Goal: Information Seeking & Learning: Learn about a topic

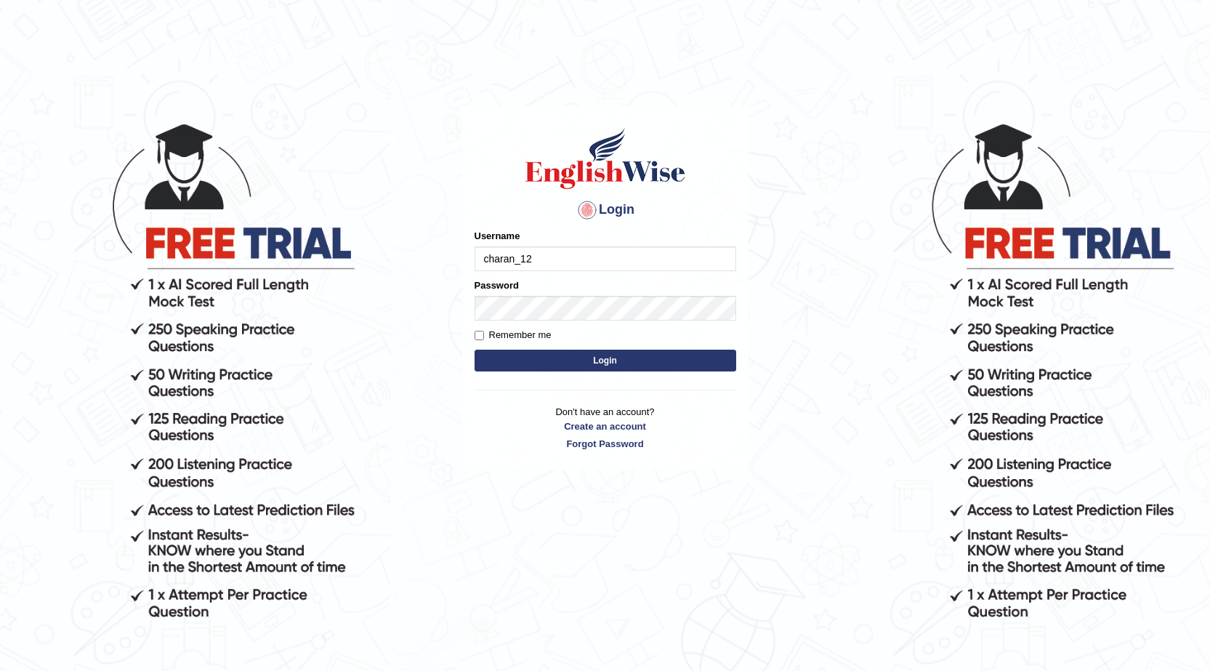
type input "charan_12"
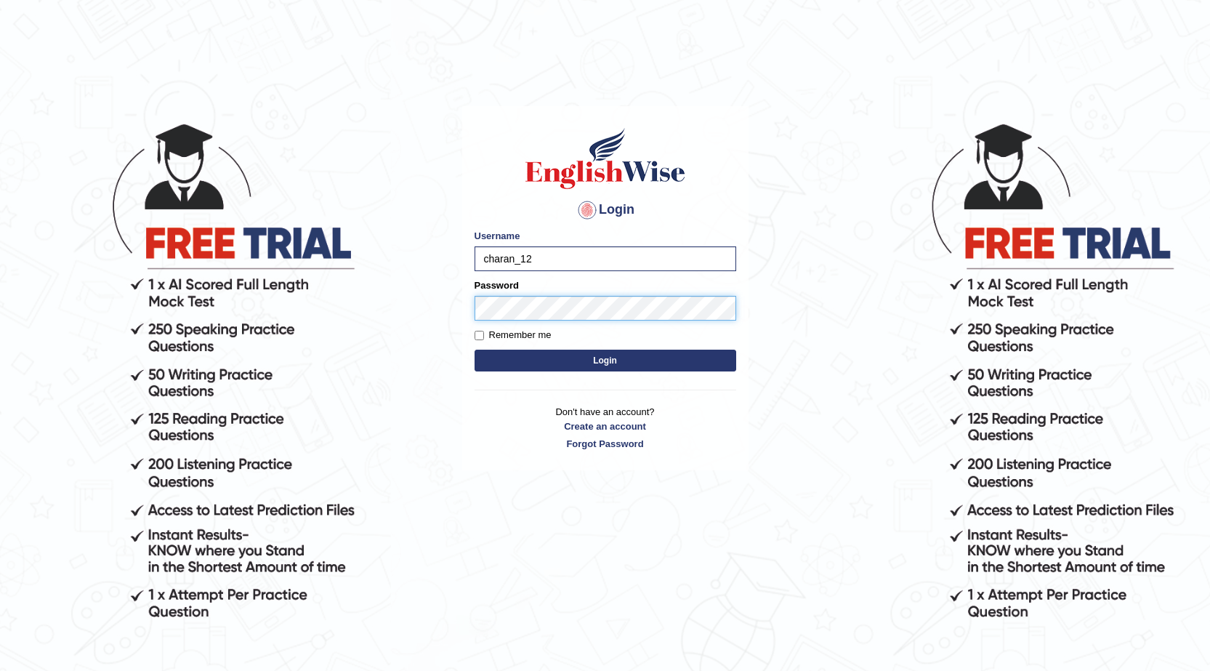
click at [474, 349] on button "Login" at bounding box center [605, 360] width 262 height 22
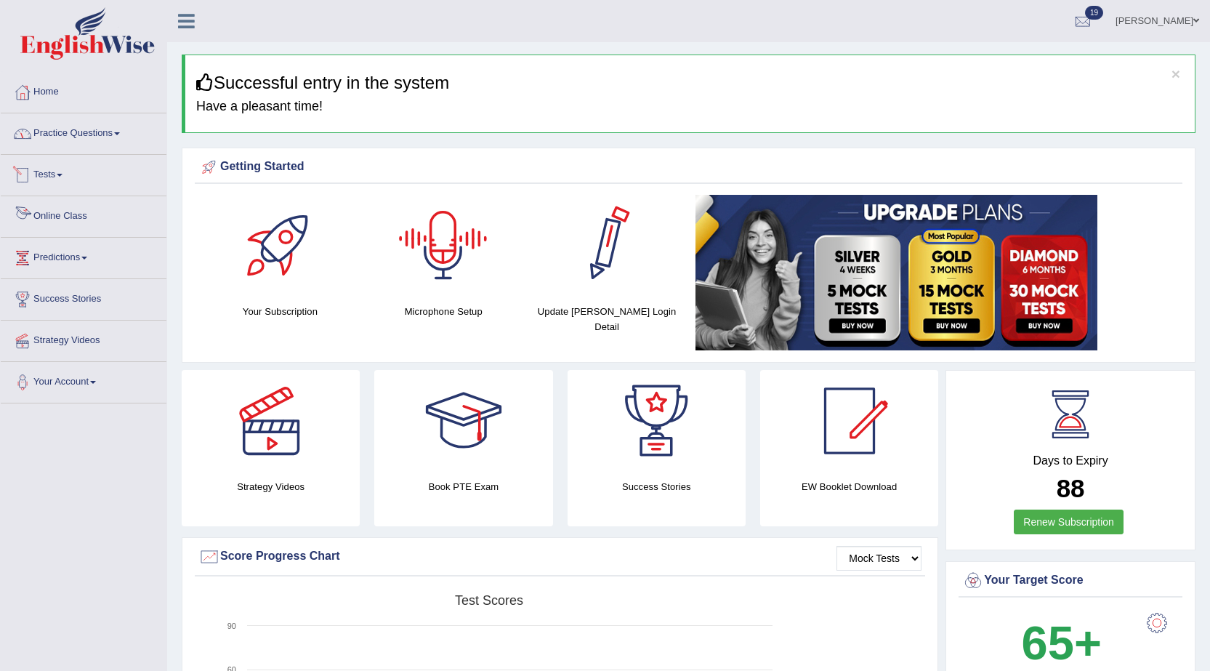
click at [94, 141] on link "Practice Questions" at bounding box center [84, 131] width 166 height 36
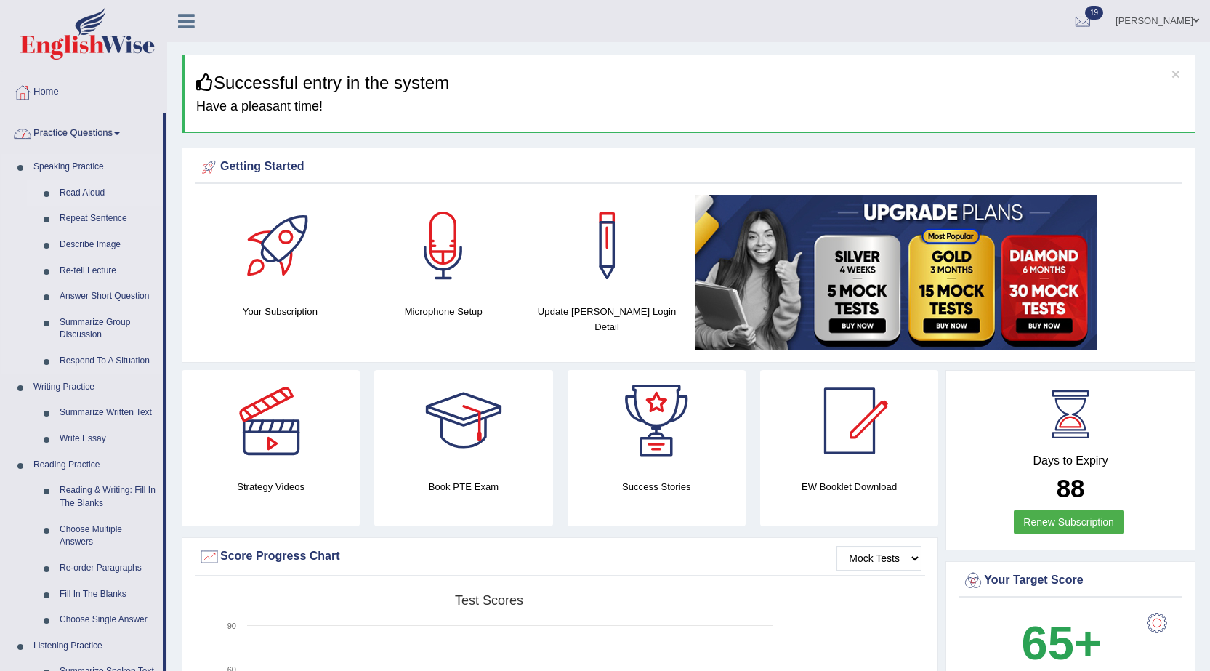
click at [94, 186] on link "Read Aloud" at bounding box center [108, 193] width 110 height 26
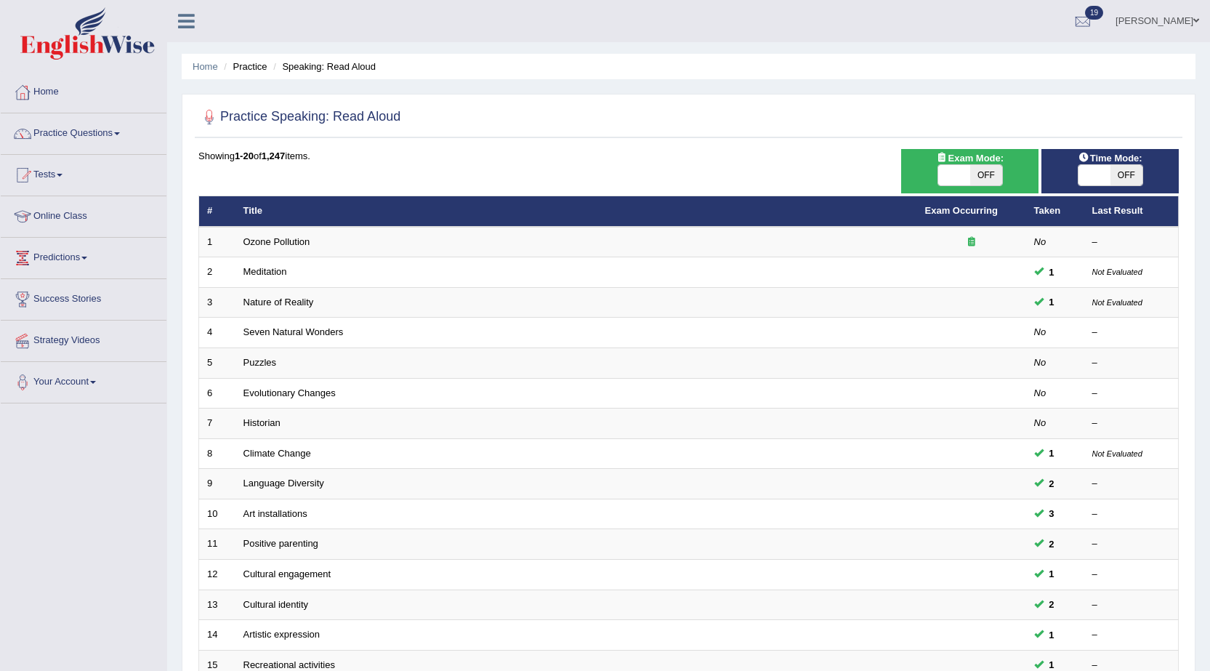
click at [955, 174] on span at bounding box center [954, 175] width 32 height 20
checkbox input "true"
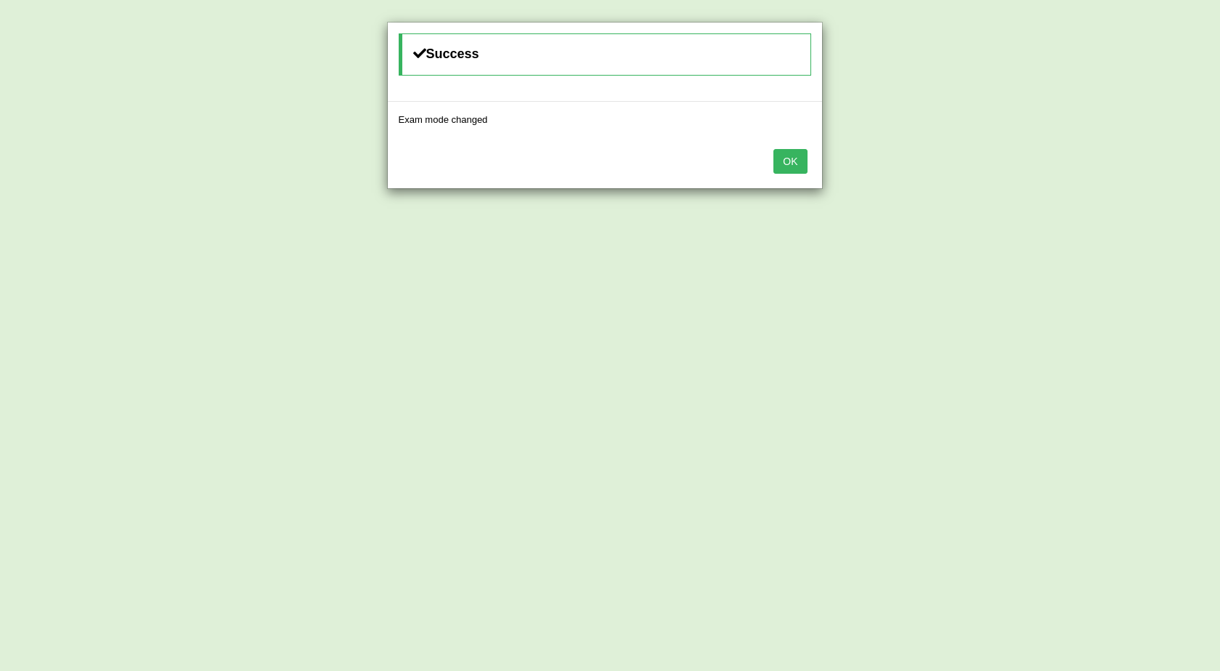
click at [799, 163] on button "OK" at bounding box center [790, 161] width 33 height 25
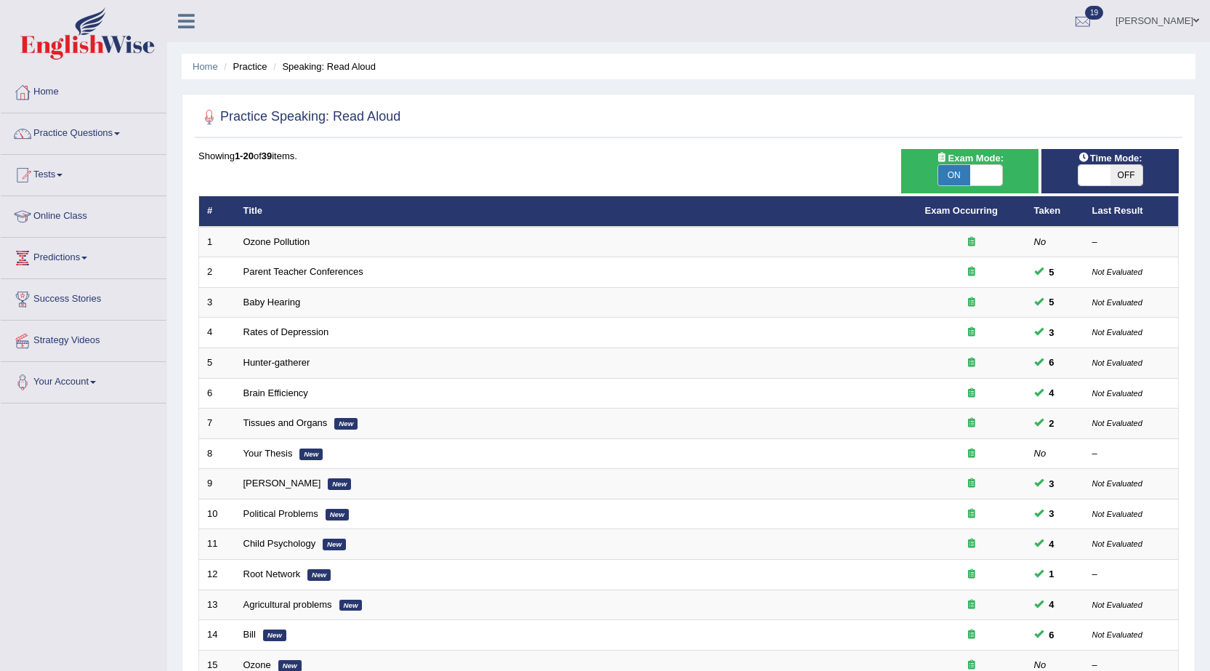
click at [1108, 172] on span at bounding box center [1094, 175] width 32 height 20
checkbox input "true"
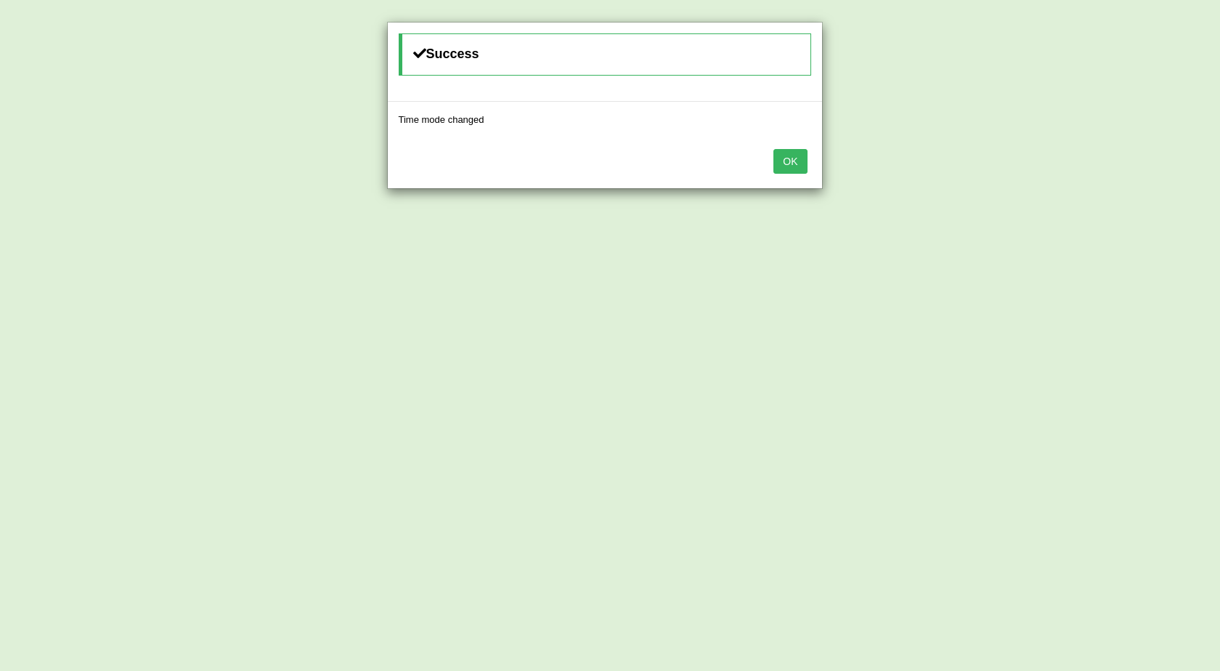
click at [805, 168] on button "OK" at bounding box center [790, 161] width 33 height 25
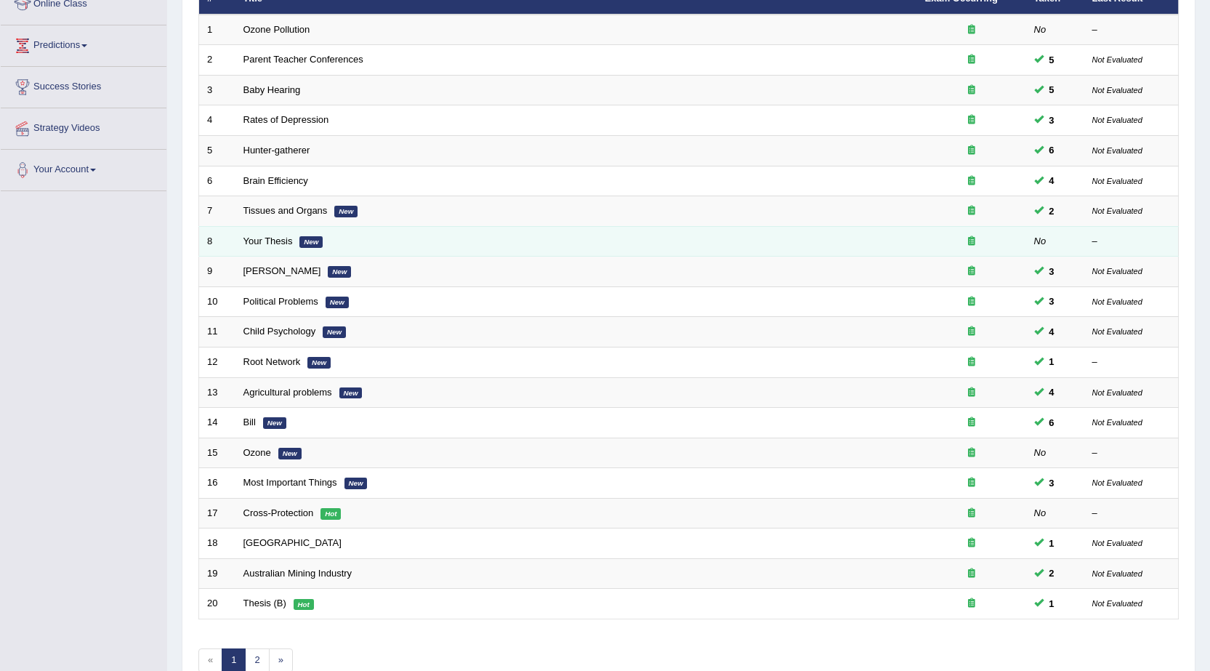
scroll to position [218, 0]
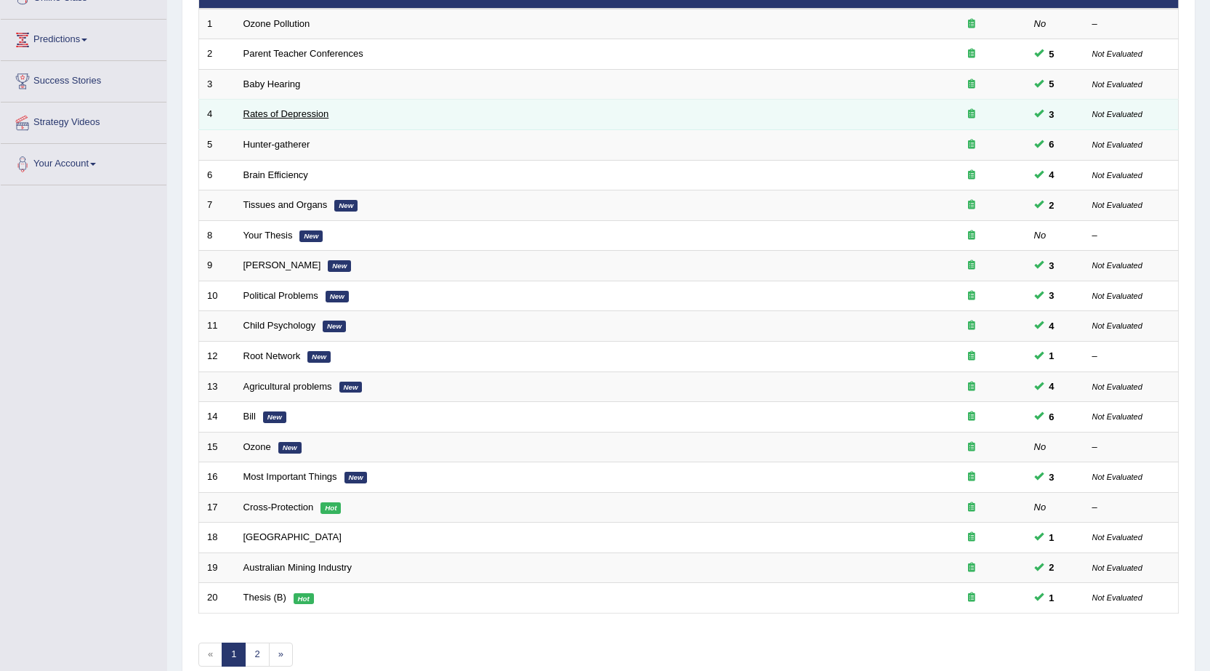
click at [299, 115] on link "Rates of Depression" at bounding box center [286, 113] width 86 height 11
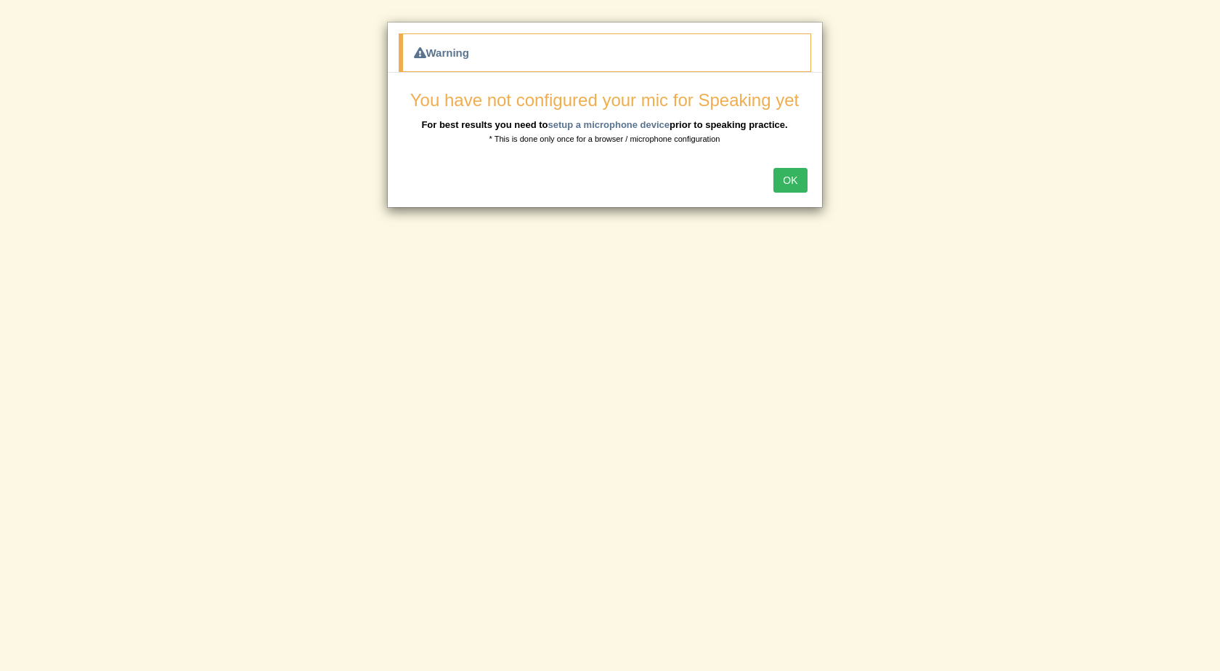
click at [783, 176] on button "OK" at bounding box center [790, 180] width 33 height 25
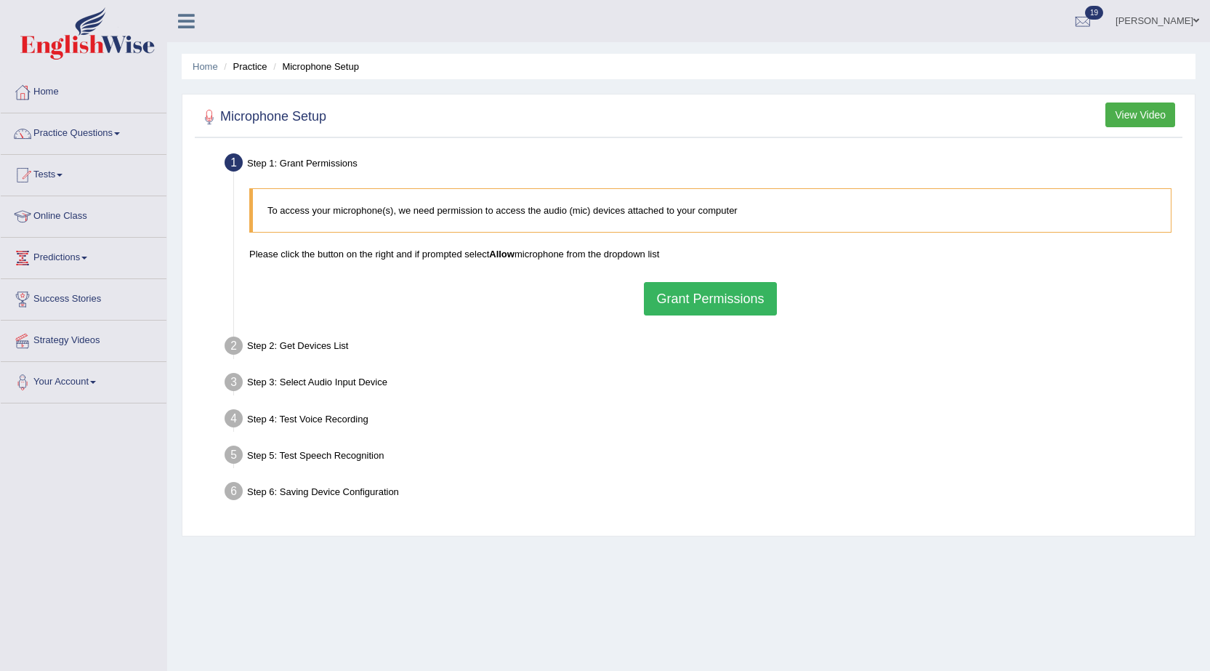
click at [680, 295] on button "Grant Permissions" at bounding box center [710, 298] width 132 height 33
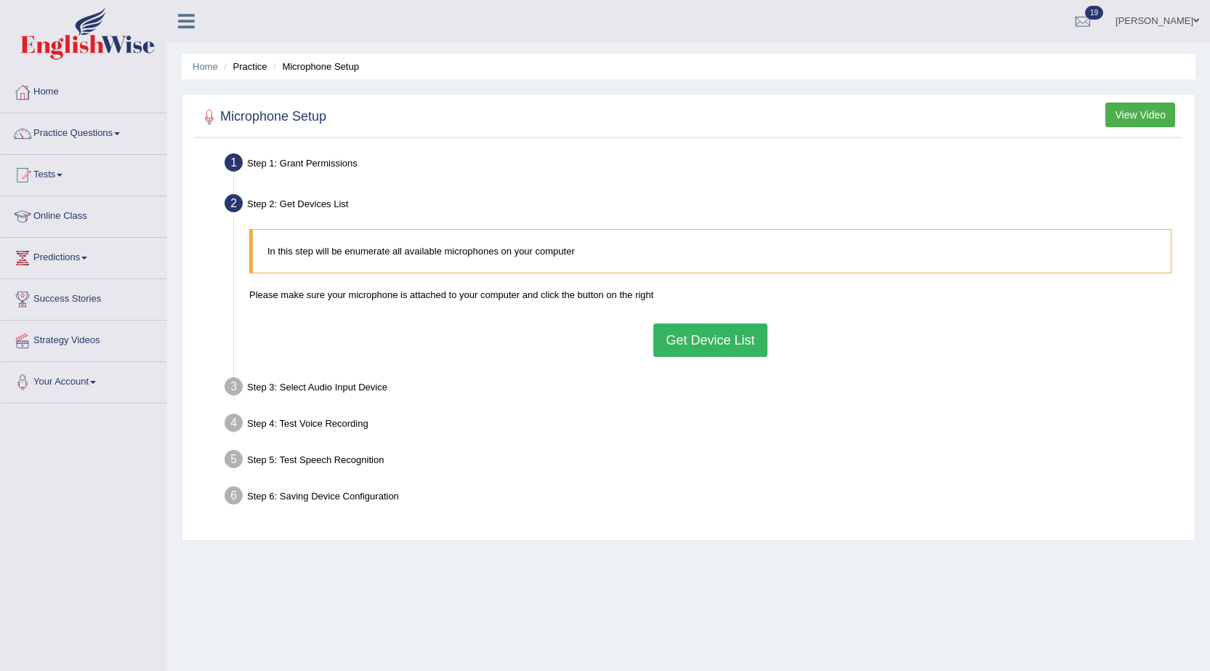
click at [724, 340] on button "Get Device List" at bounding box center [709, 339] width 113 height 33
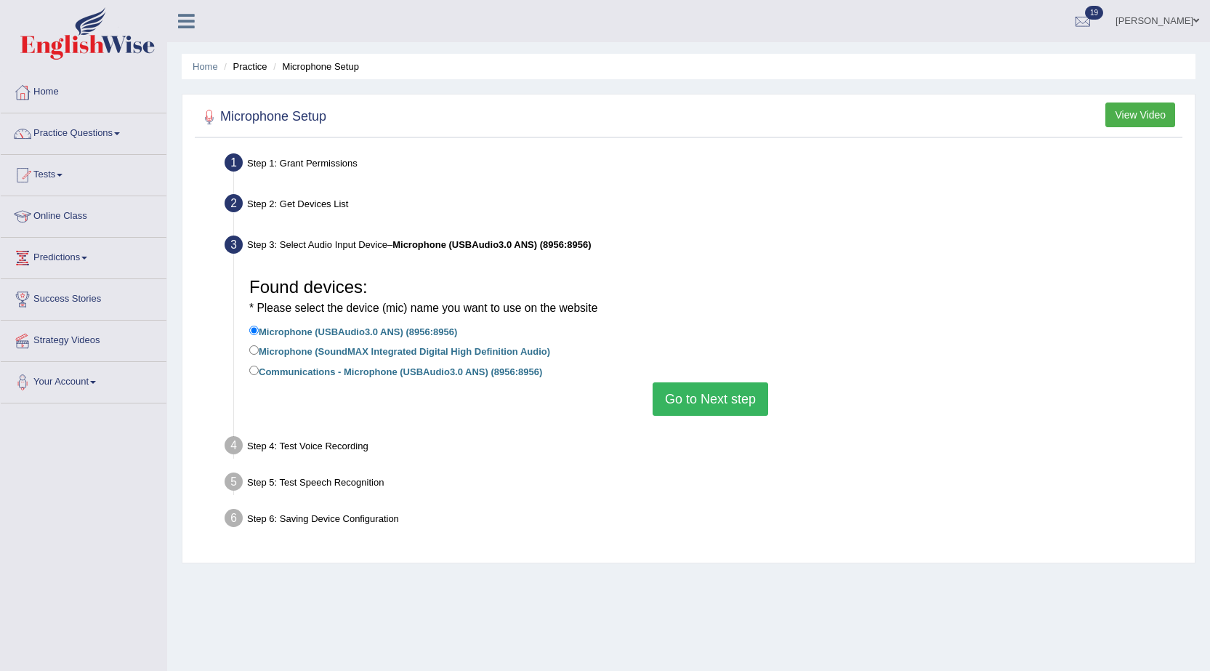
click at [702, 397] on button "Go to Next step" at bounding box center [710, 398] width 116 height 33
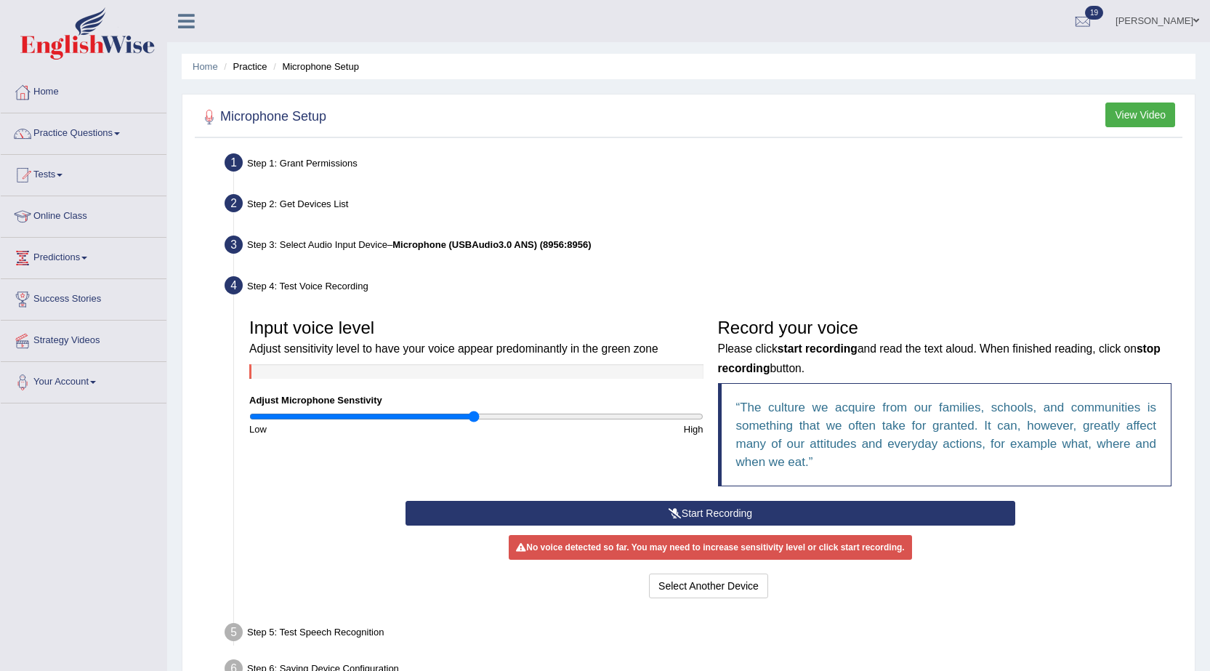
click at [711, 512] on button "Start Recording" at bounding box center [710, 513] width 610 height 25
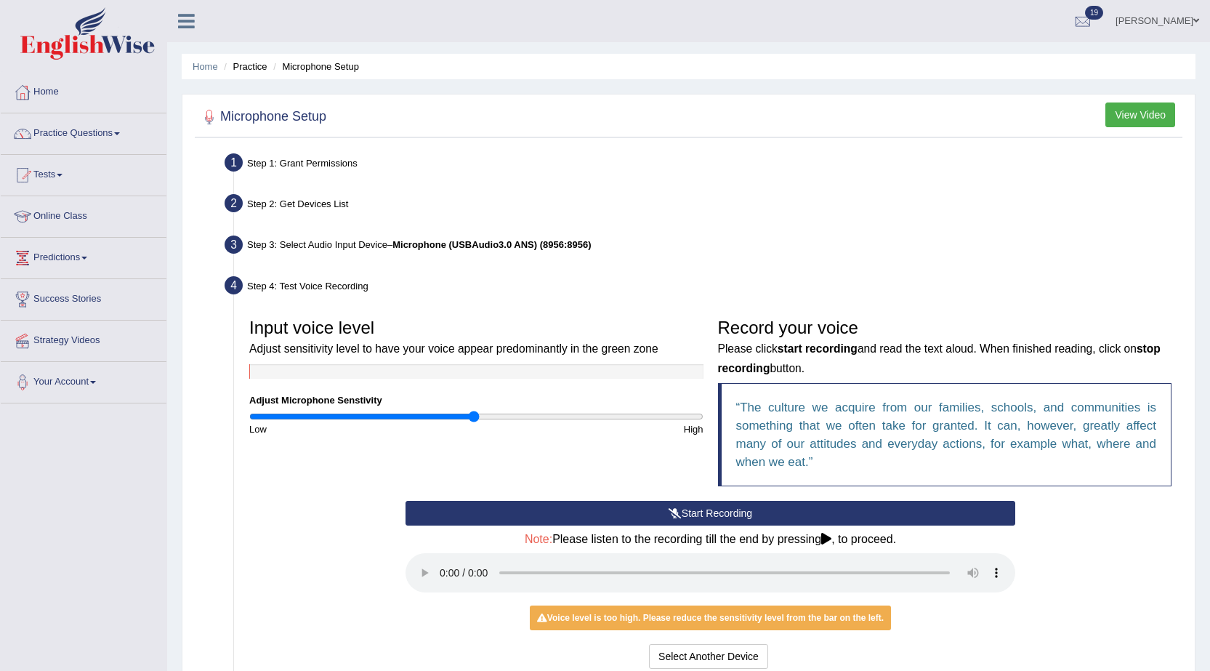
click at [657, 520] on button "Start Recording" at bounding box center [710, 513] width 610 height 25
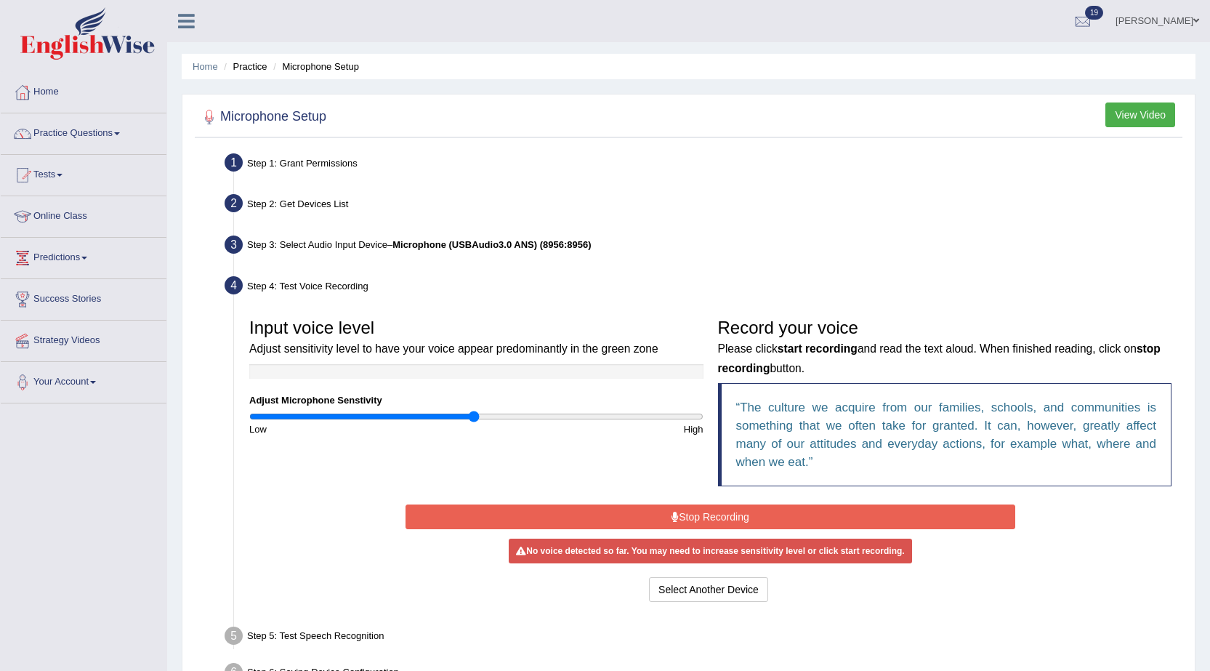
click at [657, 520] on button "Stop Recording" at bounding box center [710, 516] width 610 height 25
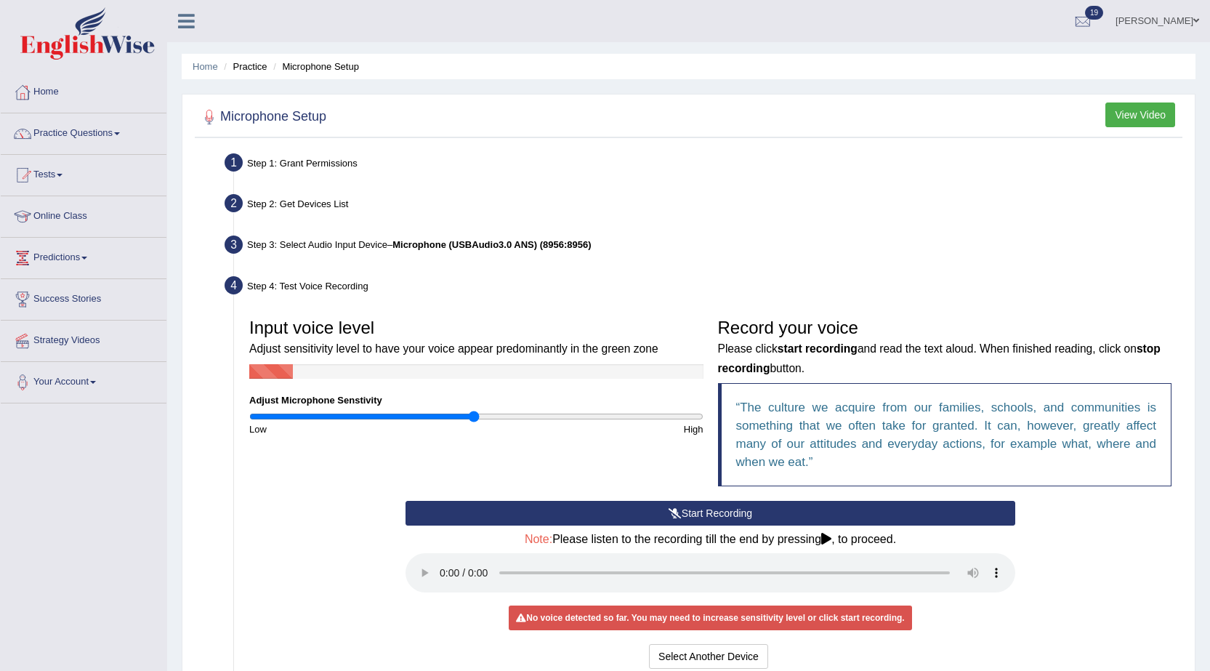
click at [657, 520] on button "Start Recording" at bounding box center [710, 513] width 610 height 25
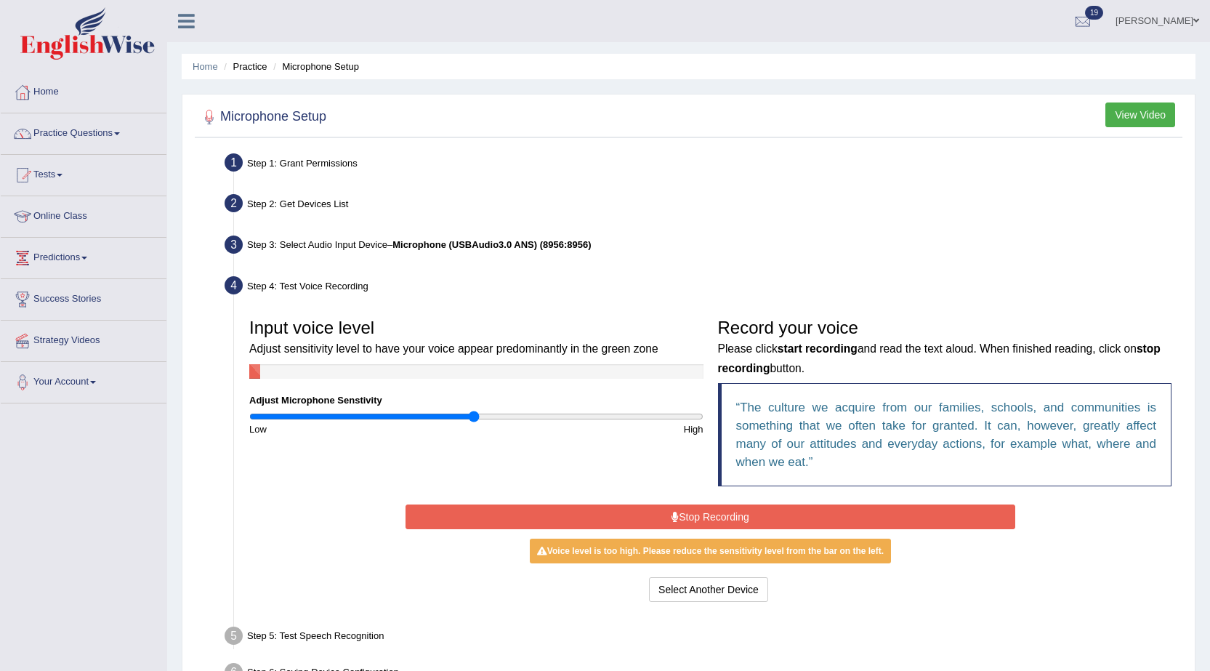
click at [657, 520] on button "Stop Recording" at bounding box center [710, 516] width 610 height 25
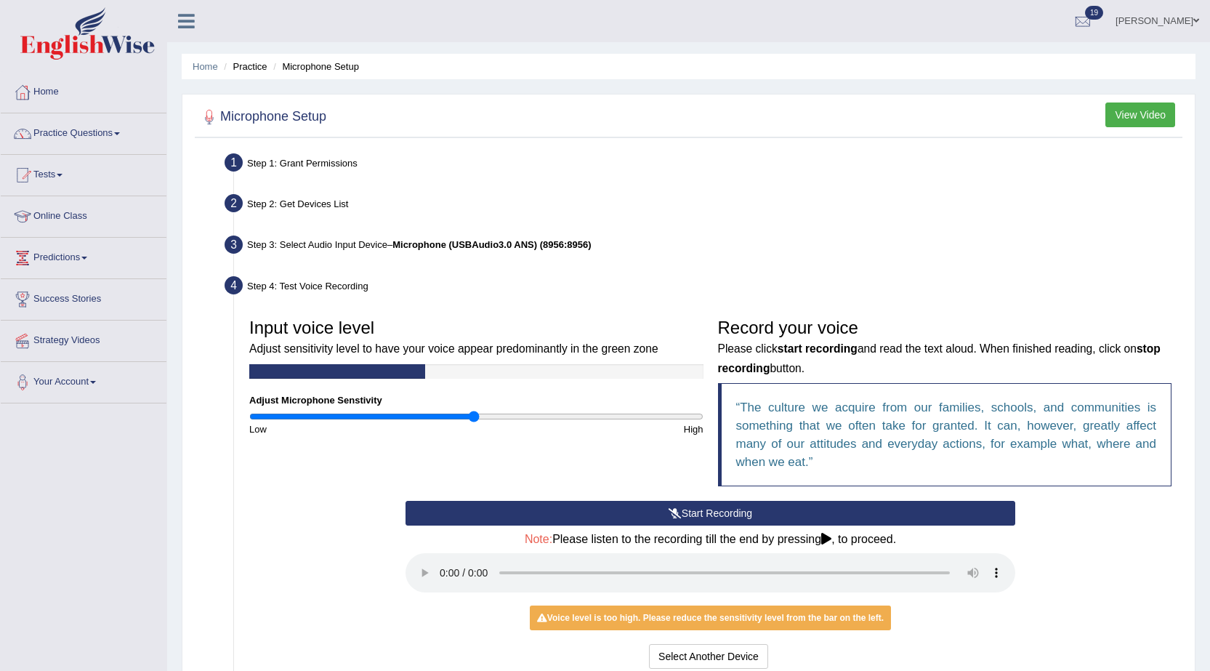
click at [657, 520] on button "Start Recording" at bounding box center [710, 513] width 610 height 25
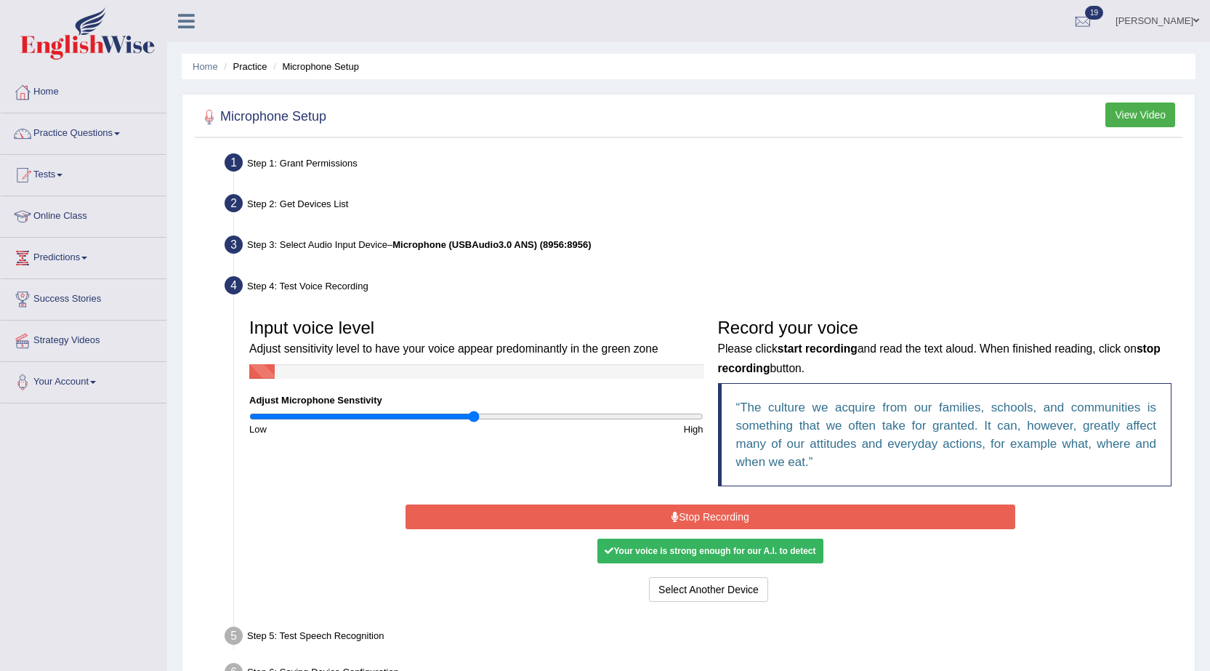
click at [657, 547] on div "Your voice is strong enough for our A.I. to detect" at bounding box center [709, 550] width 225 height 25
click at [689, 517] on button "Stop Recording" at bounding box center [710, 516] width 610 height 25
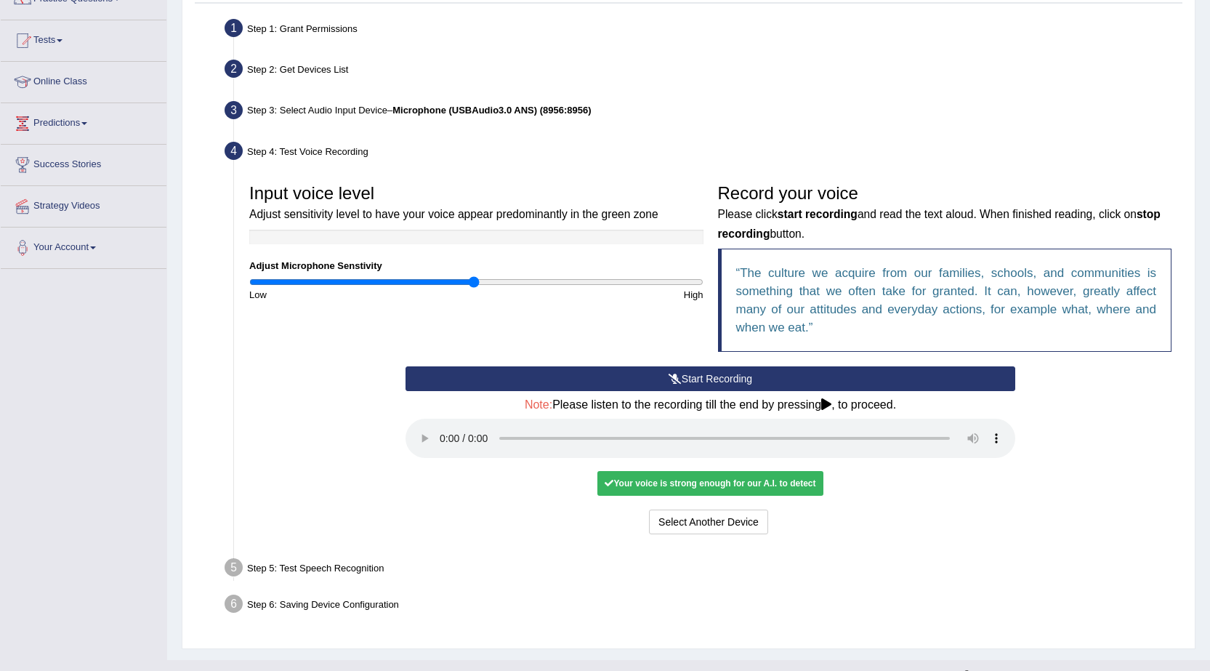
scroll to position [160, 0]
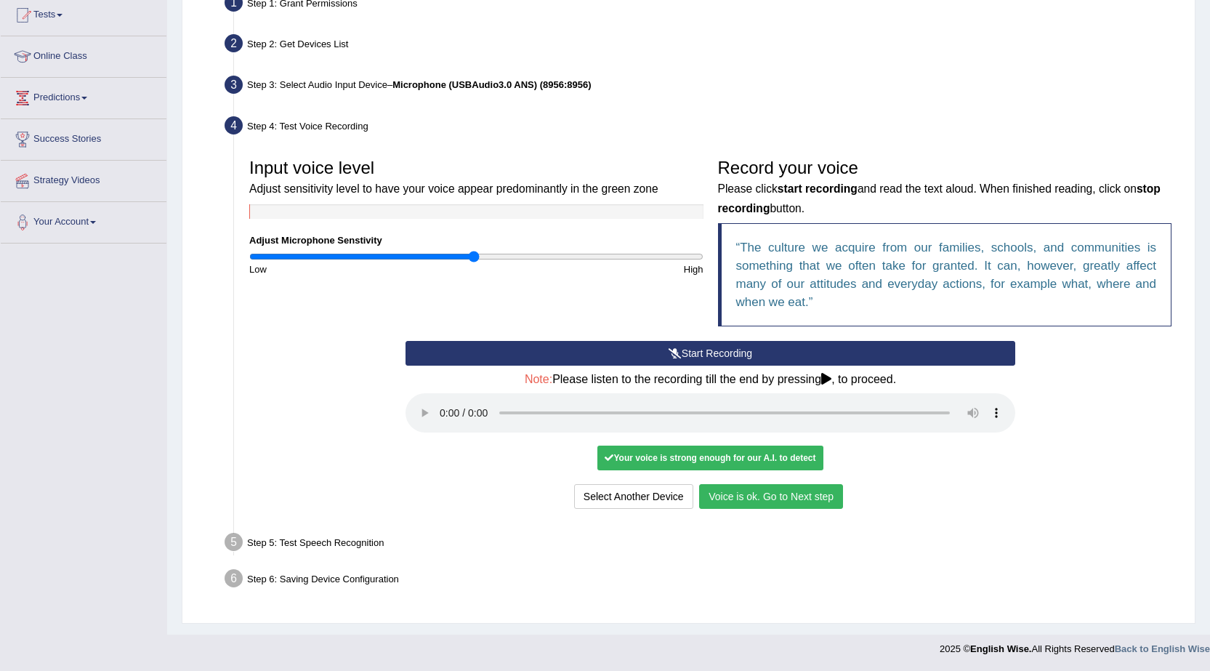
click at [763, 496] on button "Voice is ok. Go to Next step" at bounding box center [771, 496] width 144 height 25
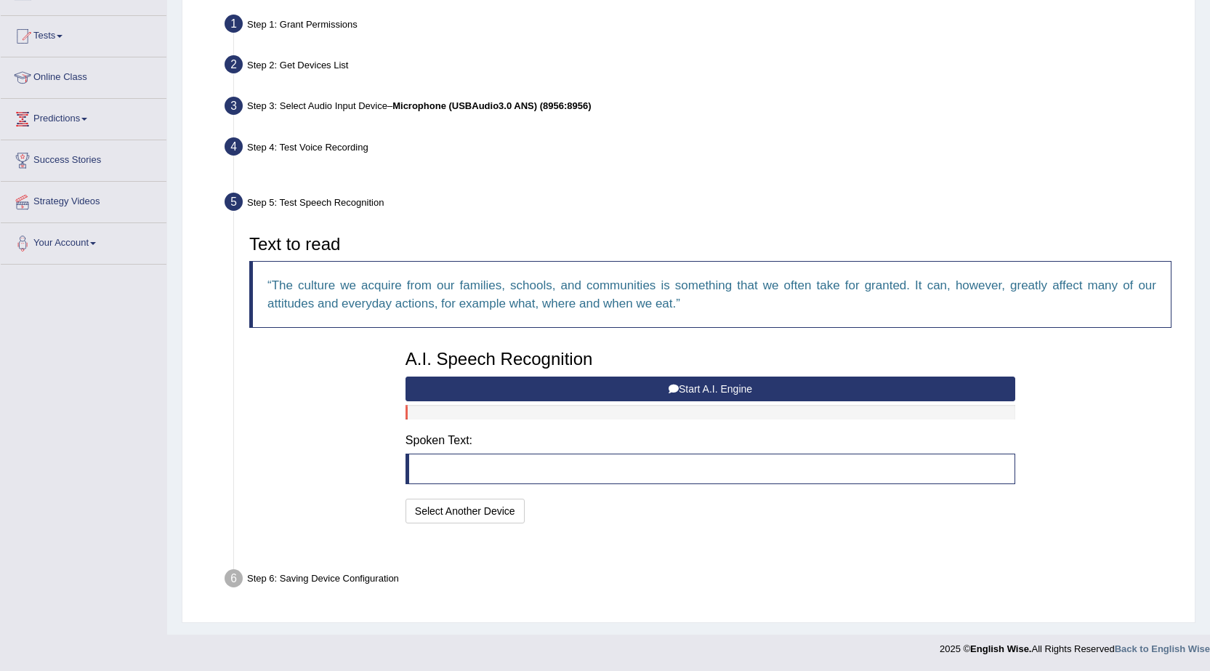
scroll to position [103, 0]
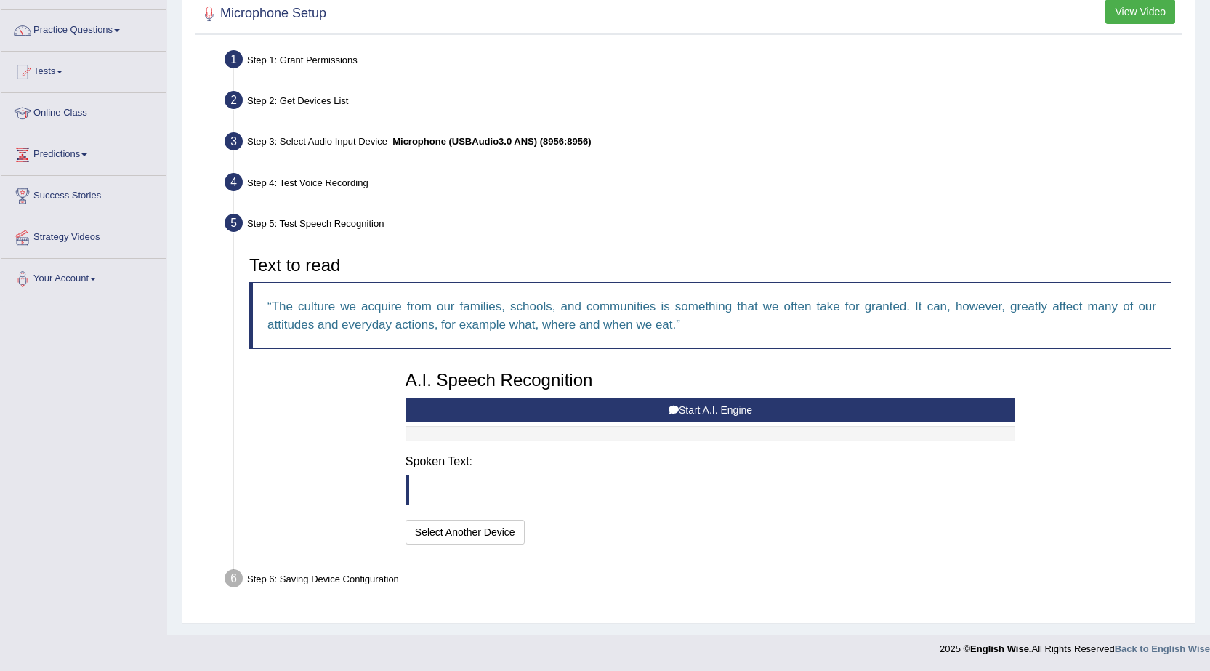
click at [604, 413] on button "Start A.I. Engine" at bounding box center [710, 409] width 610 height 25
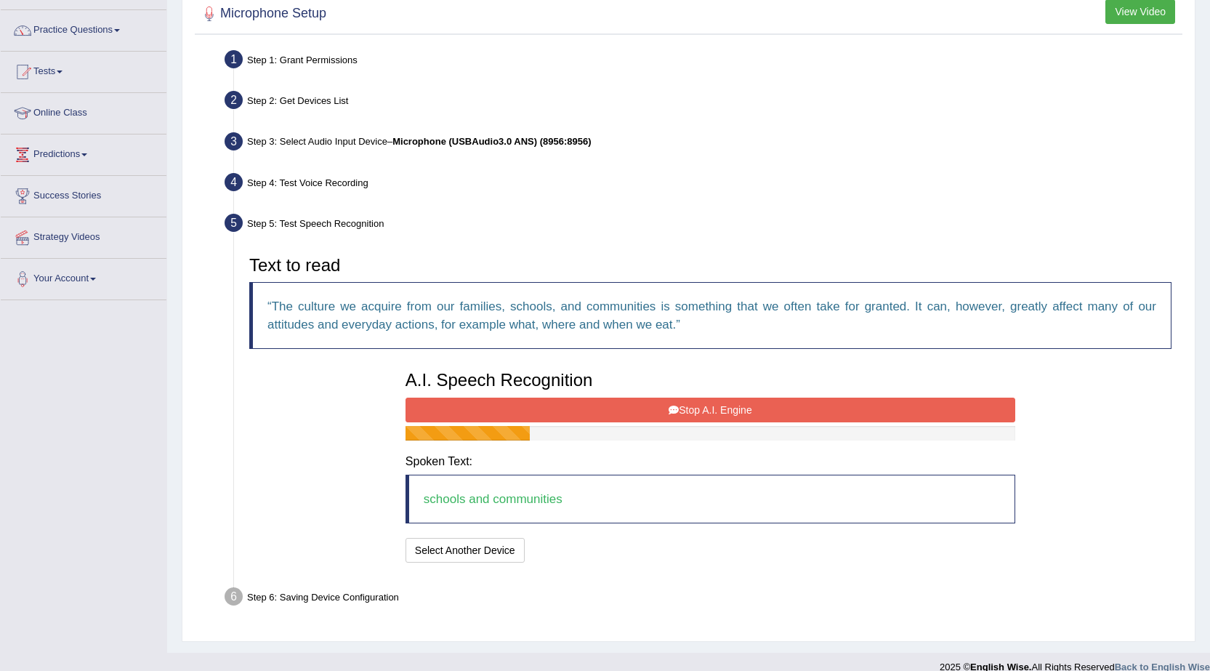
click at [604, 413] on button "Stop A.I. Engine" at bounding box center [710, 409] width 610 height 25
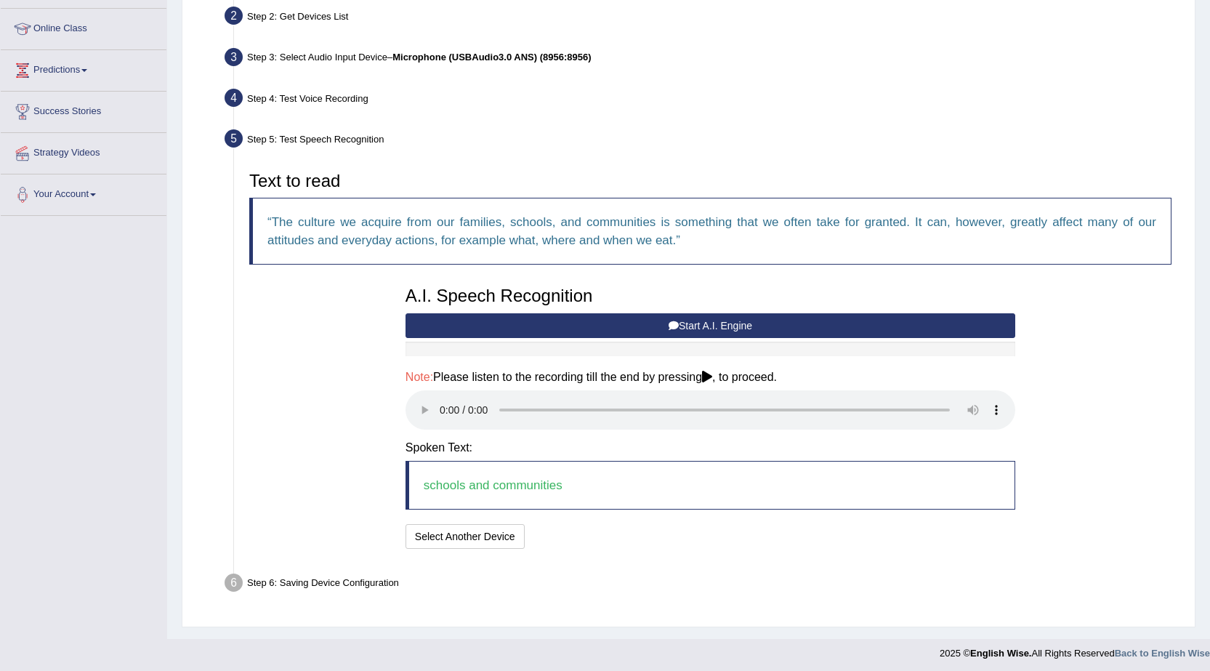
scroll to position [192, 0]
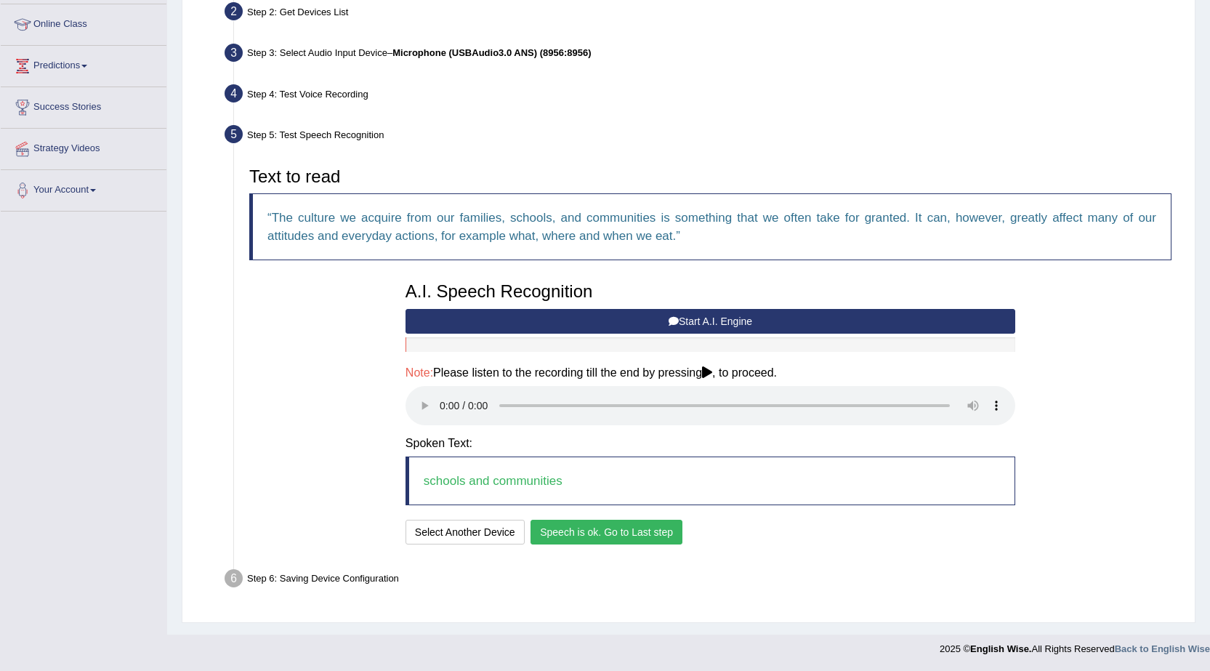
click at [580, 538] on button "Speech is ok. Go to Last step" at bounding box center [606, 531] width 152 height 25
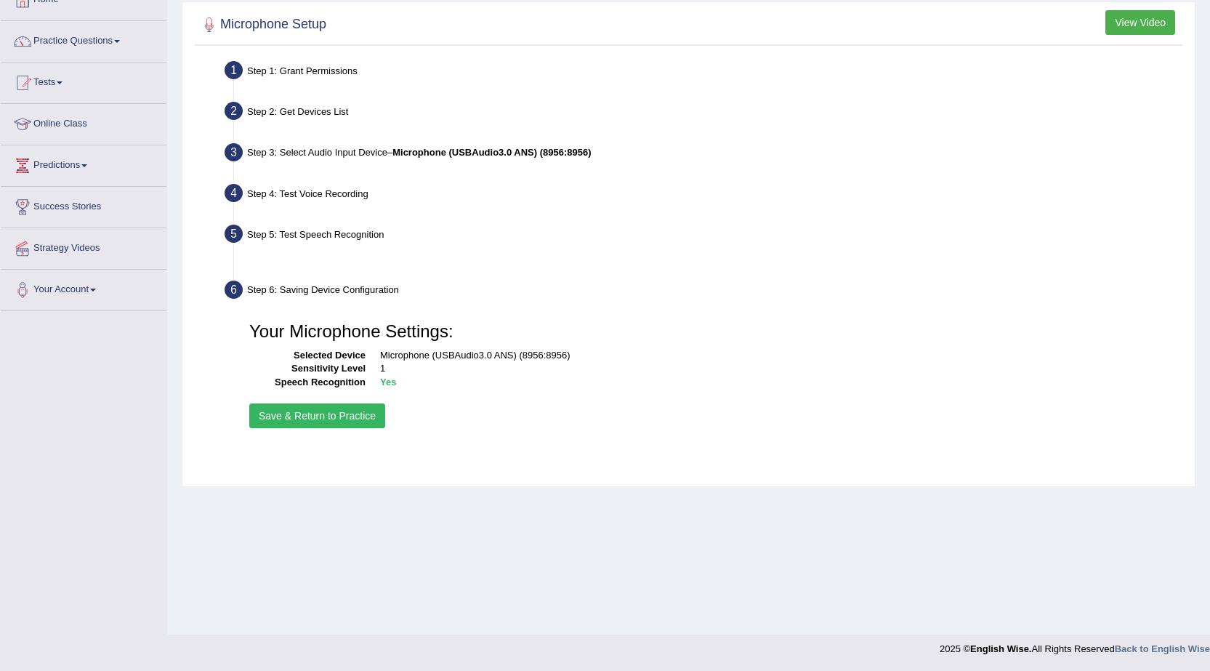
scroll to position [92, 0]
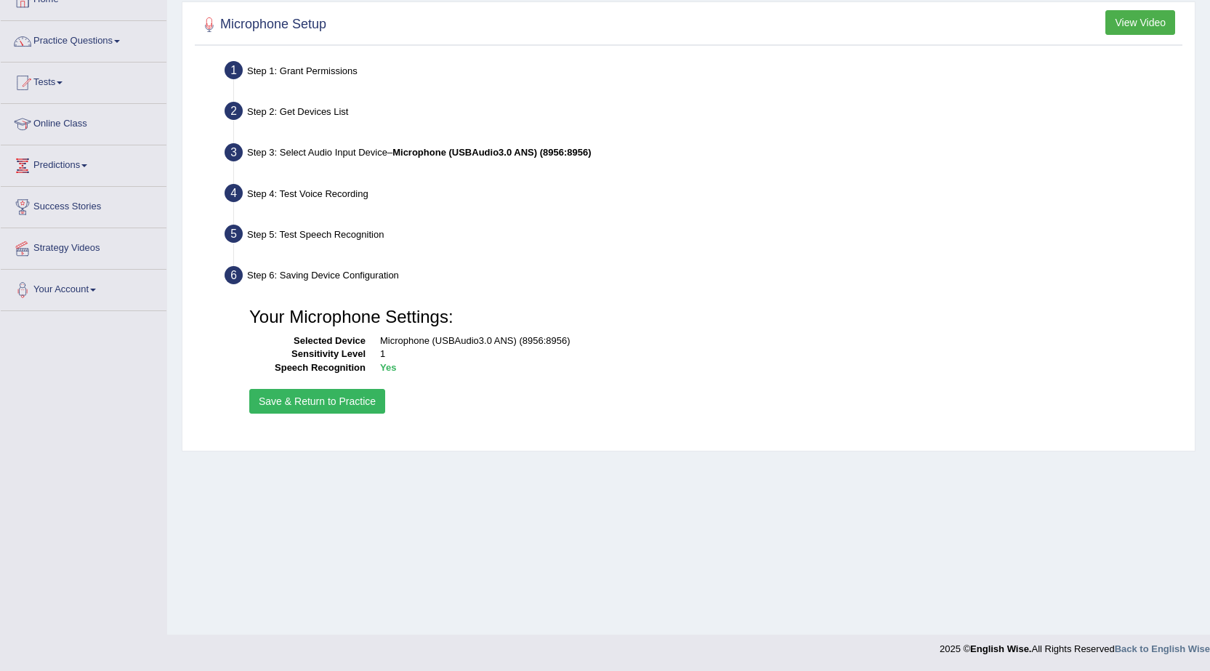
click at [352, 406] on button "Save & Return to Practice" at bounding box center [317, 401] width 136 height 25
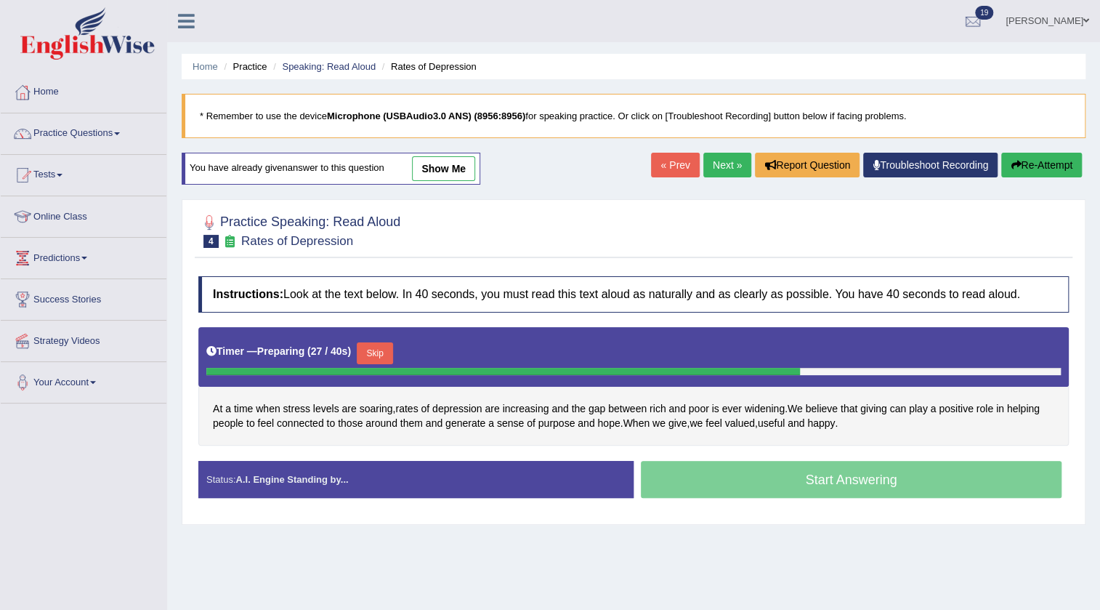
click at [393, 355] on button "Skip" at bounding box center [375, 353] width 36 height 22
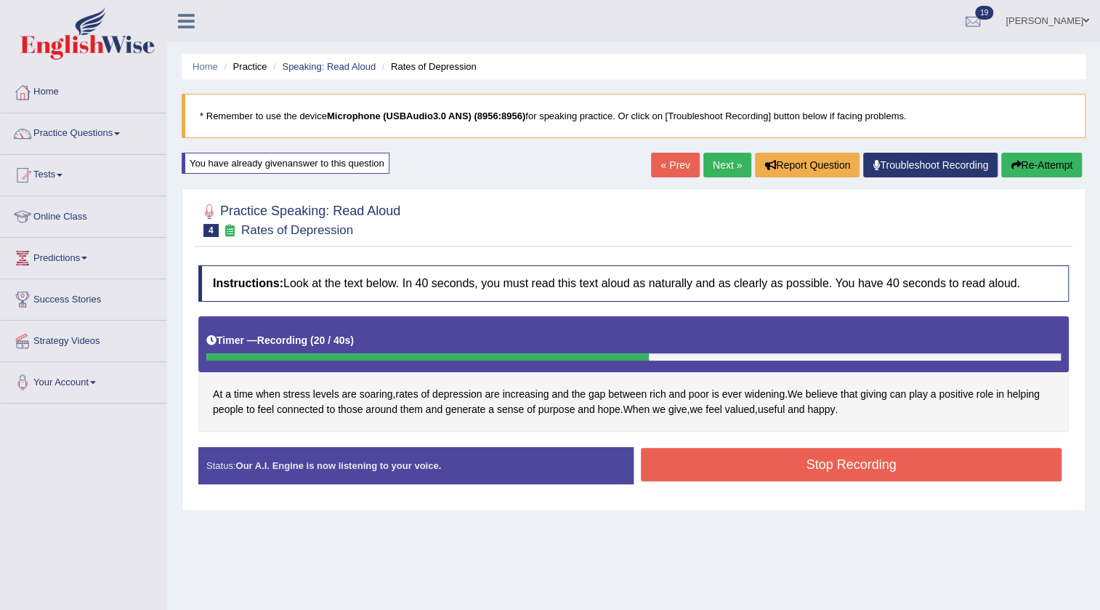
click at [795, 450] on button "Stop Recording" at bounding box center [851, 464] width 421 height 33
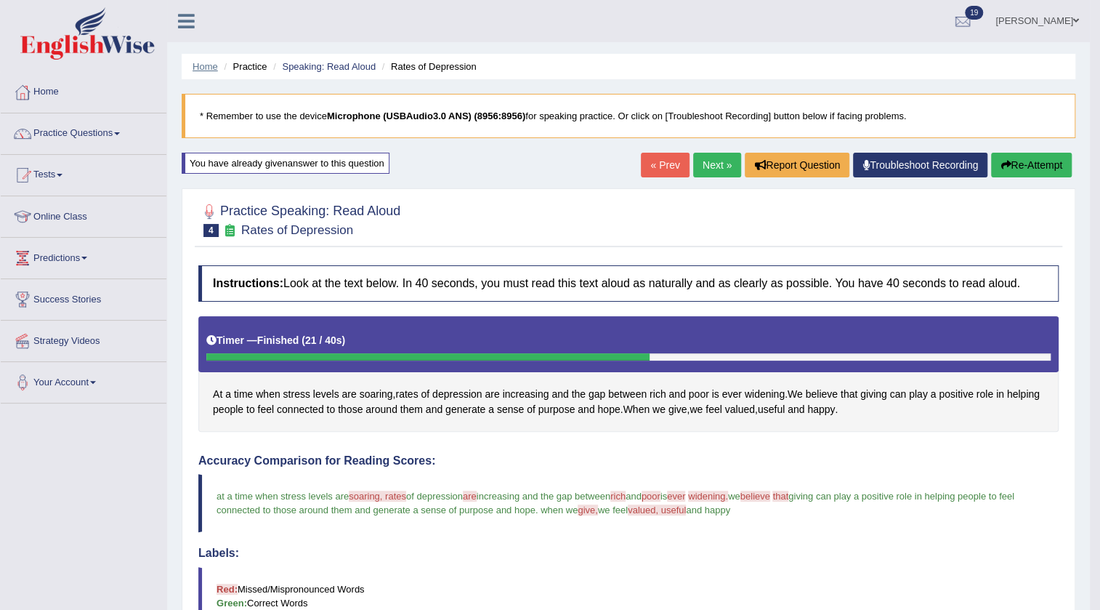
click at [200, 70] on link "Home" at bounding box center [205, 66] width 25 height 11
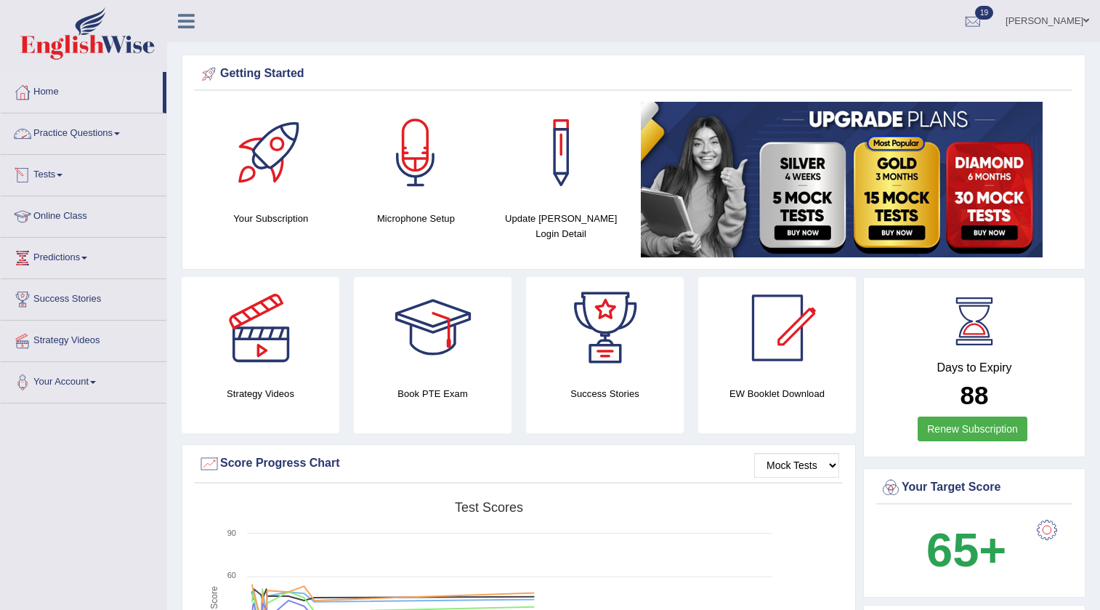
click at [86, 142] on link "Practice Questions" at bounding box center [84, 131] width 166 height 36
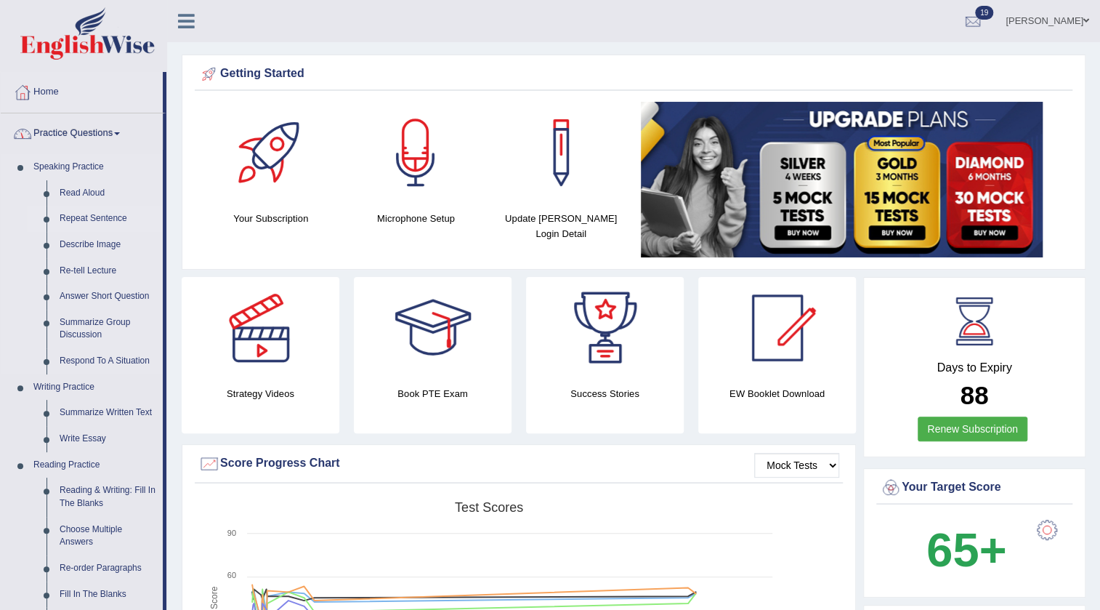
click at [73, 216] on link "Repeat Sentence" at bounding box center [108, 219] width 110 height 26
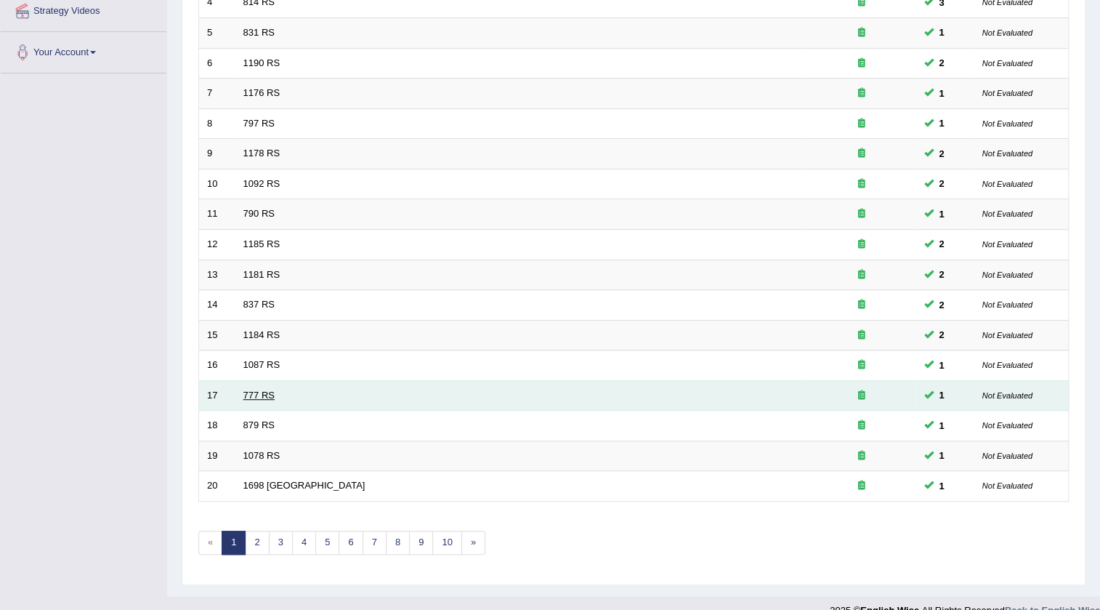
click at [262, 389] on link "777 RS" at bounding box center [258, 394] width 31 height 11
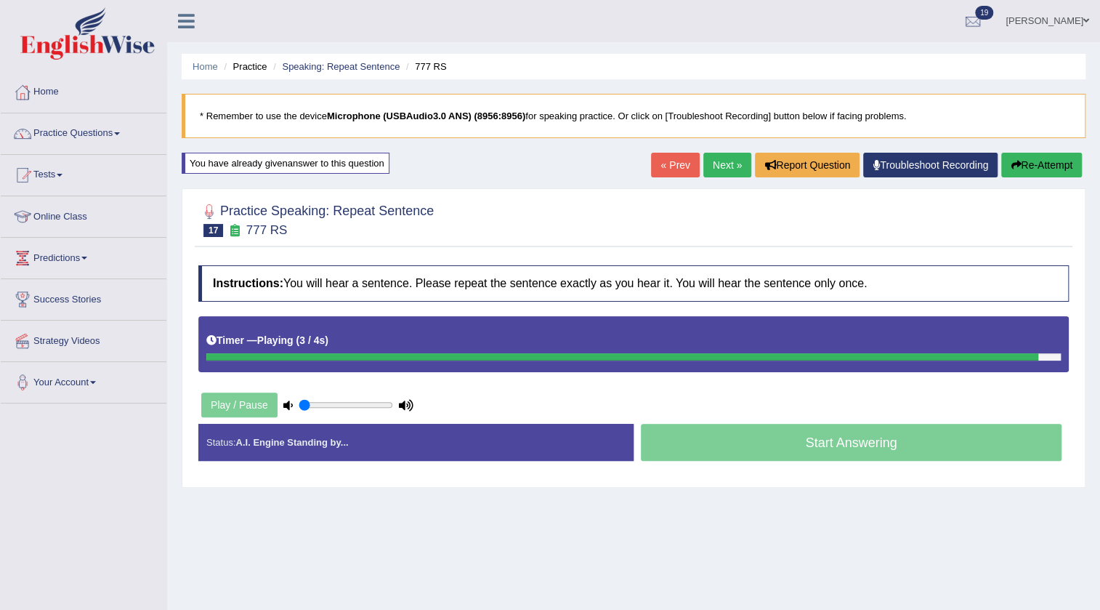
click at [1058, 174] on button "Re-Attempt" at bounding box center [1041, 165] width 81 height 25
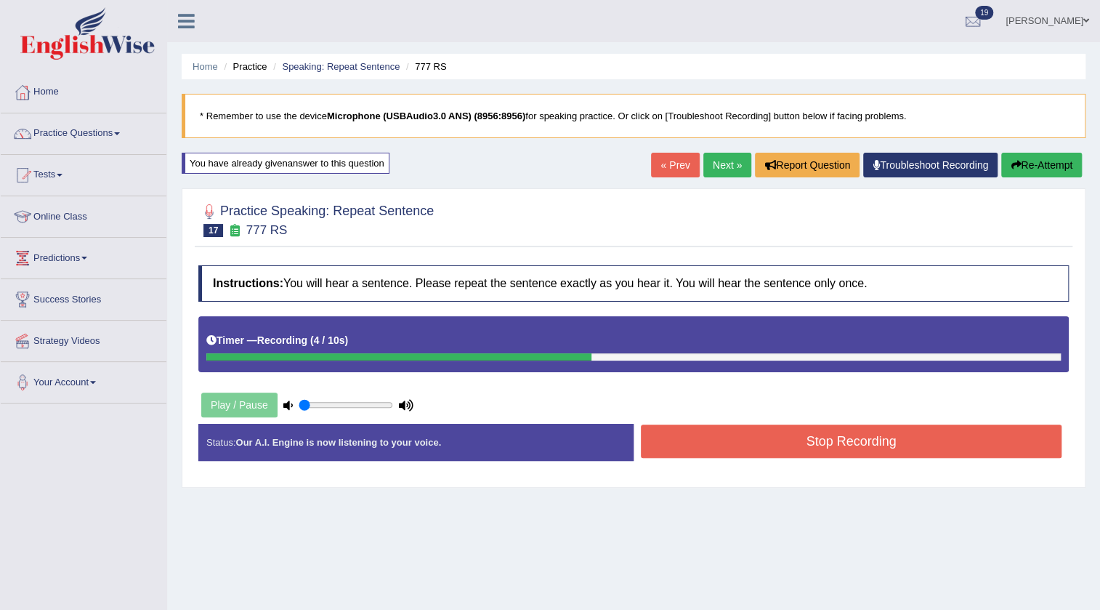
click at [1004, 434] on button "Stop Recording" at bounding box center [851, 440] width 421 height 33
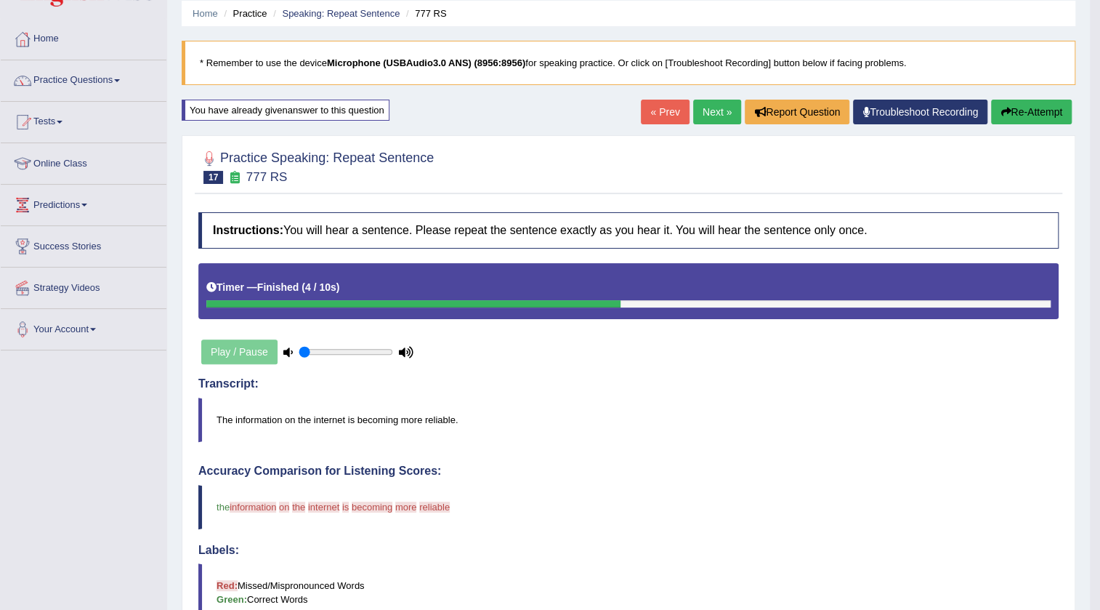
scroll to position [65, 0]
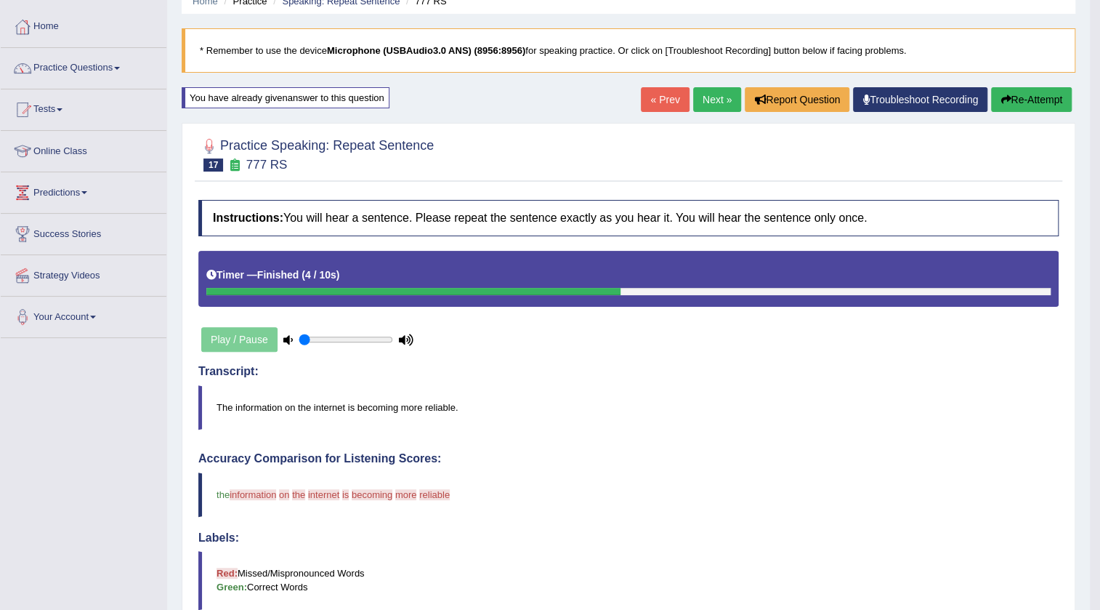
click at [1031, 107] on button "Re-Attempt" at bounding box center [1031, 99] width 81 height 25
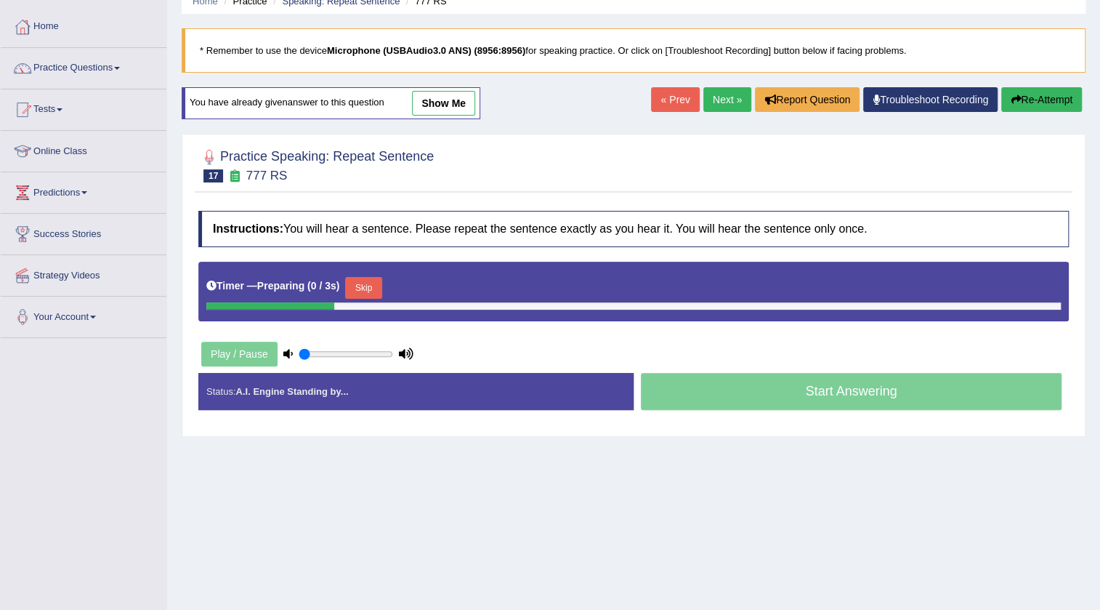
scroll to position [65, 0]
click at [352, 302] on div at bounding box center [633, 305] width 854 height 7
click at [373, 291] on button "Skip" at bounding box center [363, 288] width 36 height 22
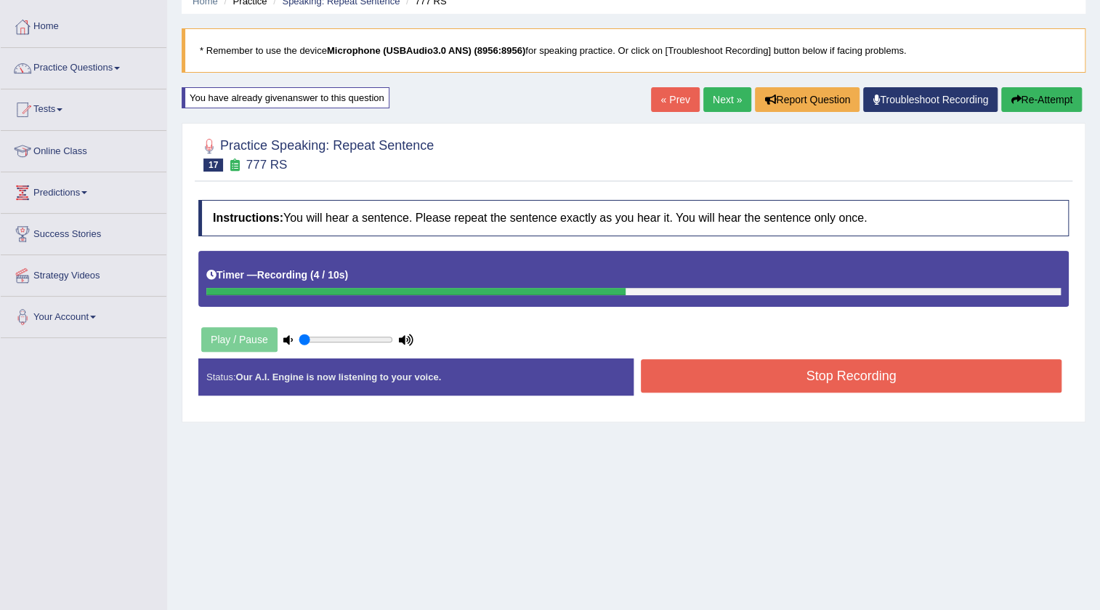
click at [670, 370] on button "Stop Recording" at bounding box center [851, 375] width 421 height 33
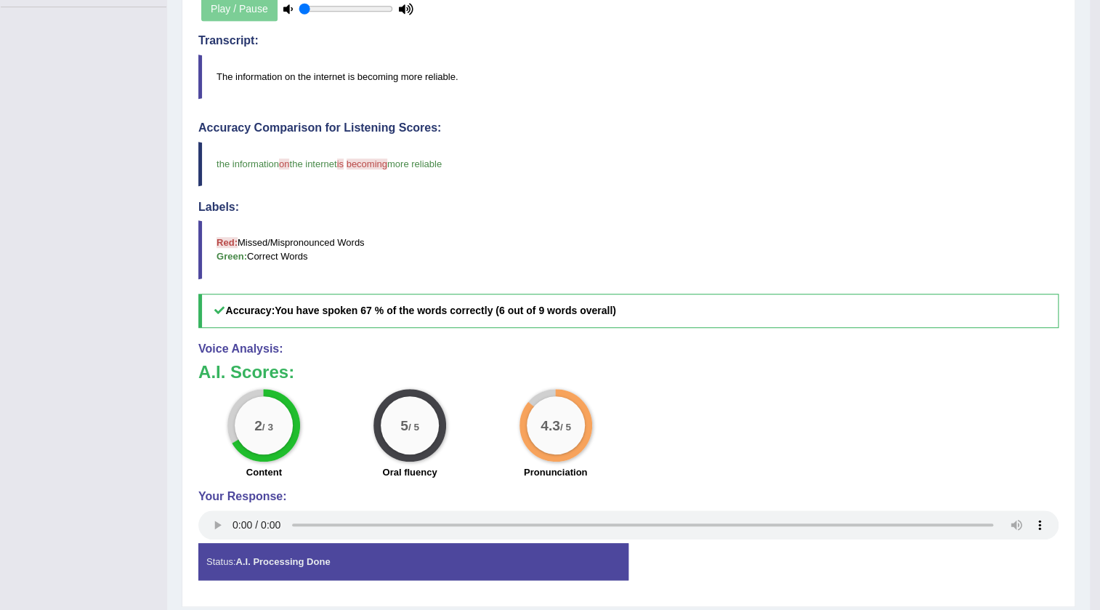
scroll to position [0, 0]
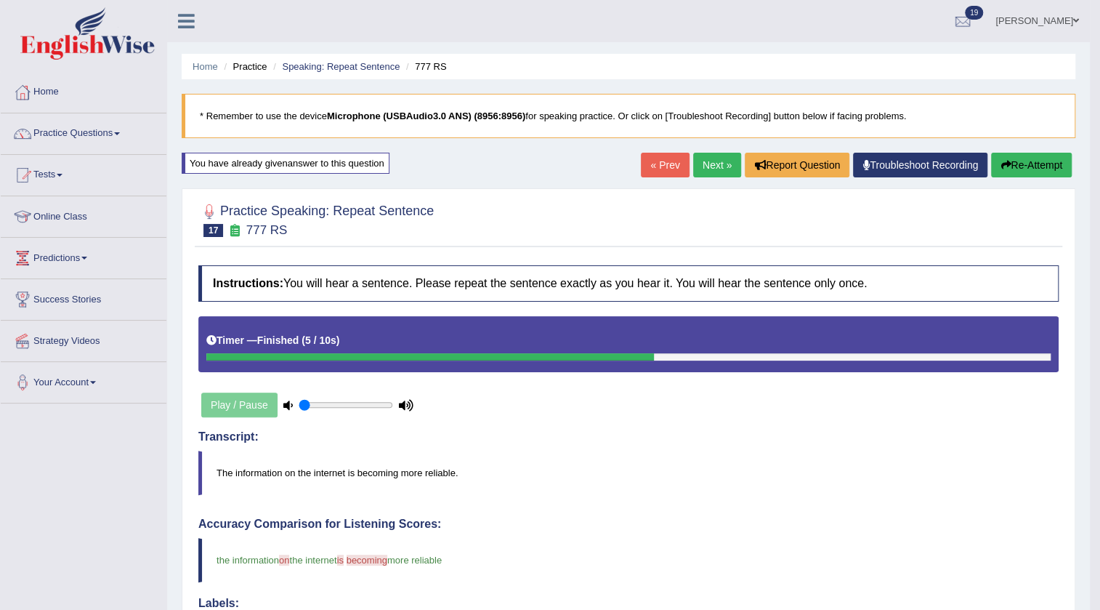
click at [718, 163] on link "Next »" at bounding box center [717, 165] width 48 height 25
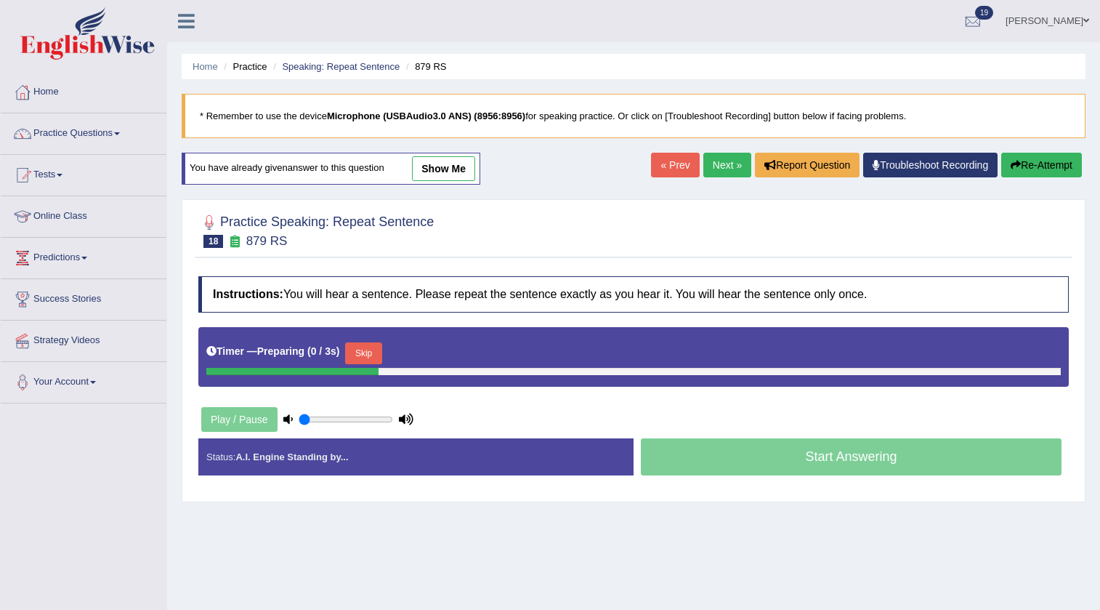
click at [378, 351] on button "Skip" at bounding box center [363, 353] width 36 height 22
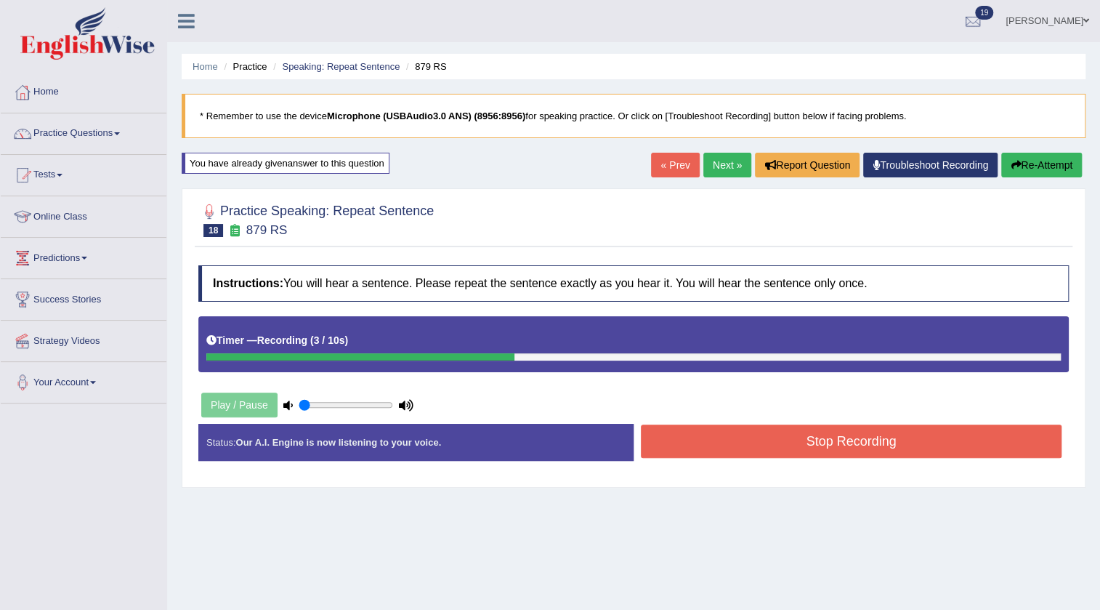
click at [709, 434] on button "Stop Recording" at bounding box center [851, 440] width 421 height 33
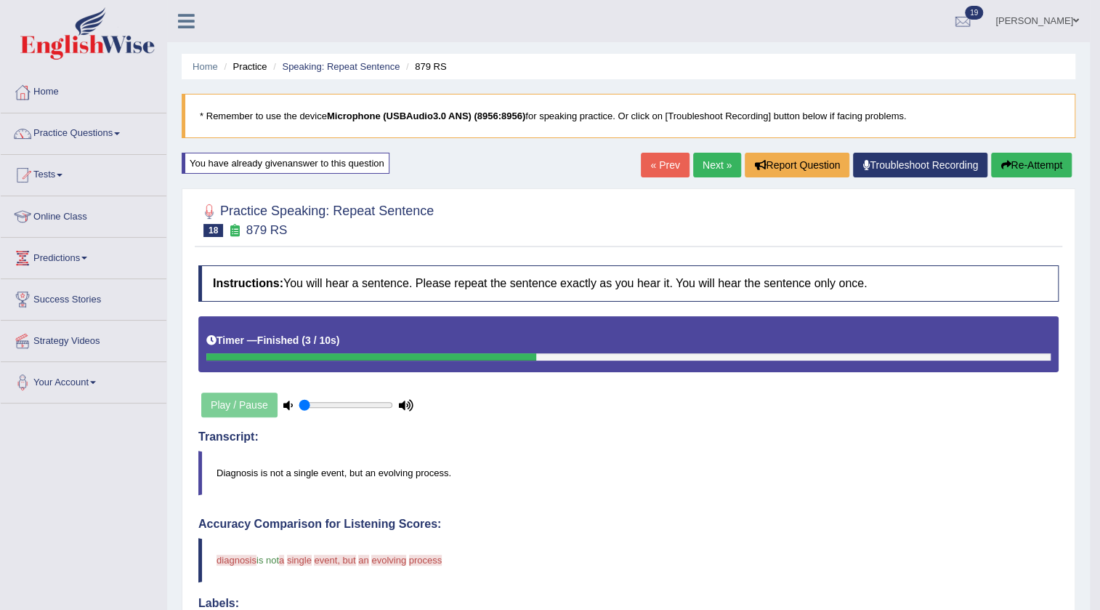
click at [1009, 152] on div "Home Practice Speaking: Repeat Sentence 879 RS * Remember to use the device Mic…" at bounding box center [628, 506] width 923 height 1013
click at [1013, 161] on button "Re-Attempt" at bounding box center [1031, 165] width 81 height 25
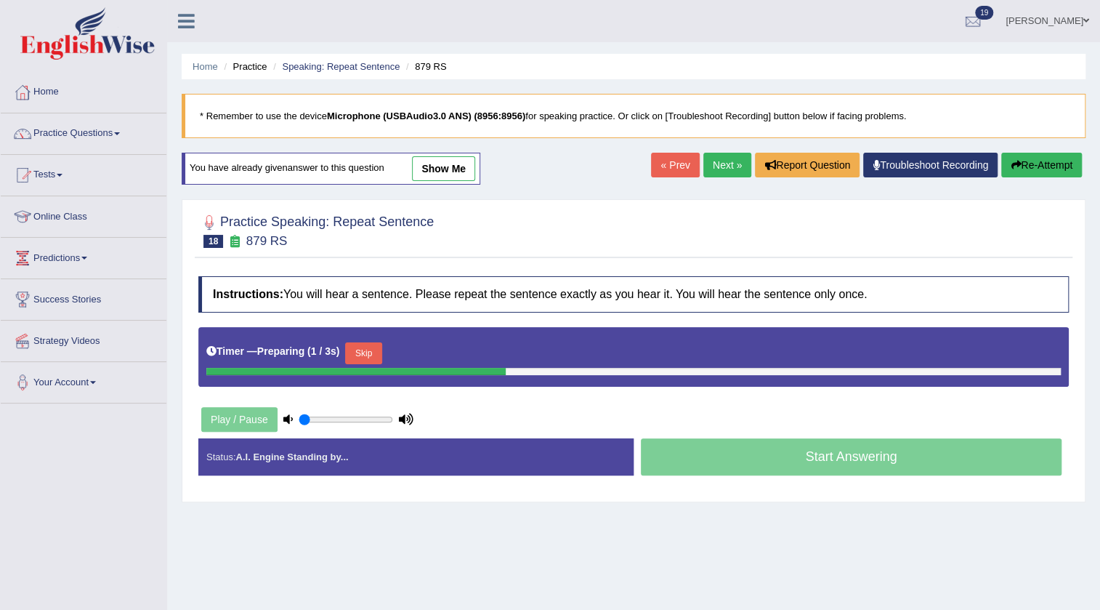
click at [363, 360] on button "Skip" at bounding box center [363, 353] width 36 height 22
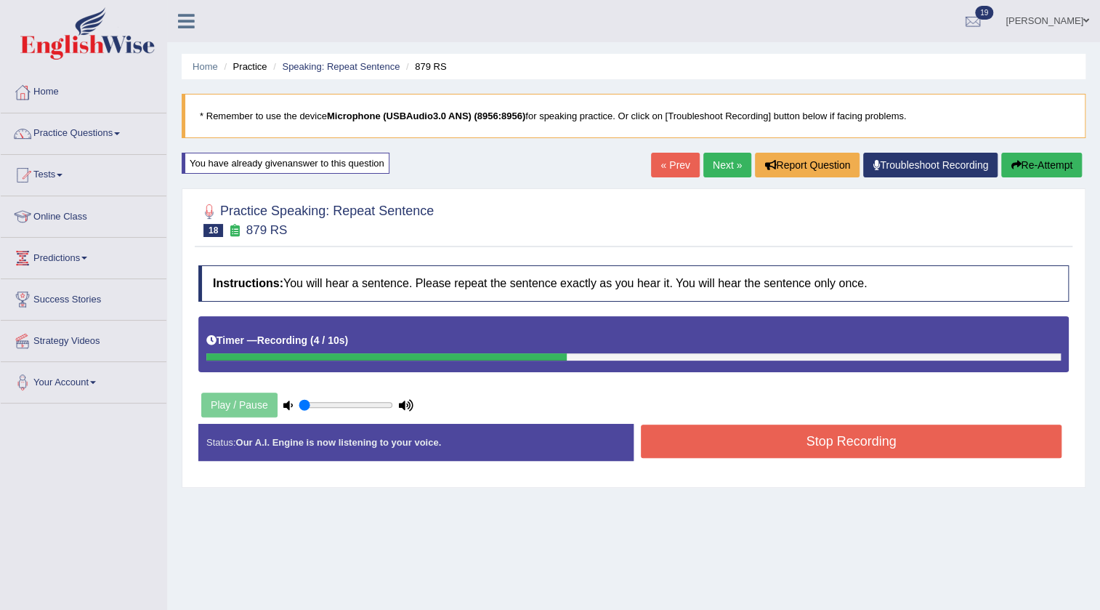
click at [687, 426] on button "Stop Recording" at bounding box center [851, 440] width 421 height 33
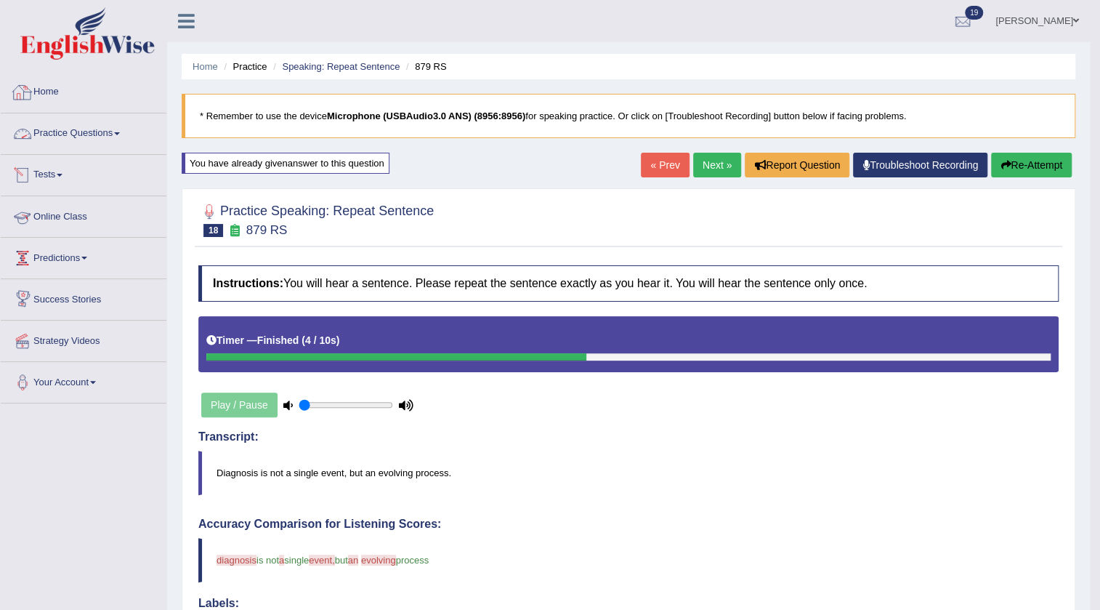
click at [63, 94] on link "Home" at bounding box center [84, 90] width 166 height 36
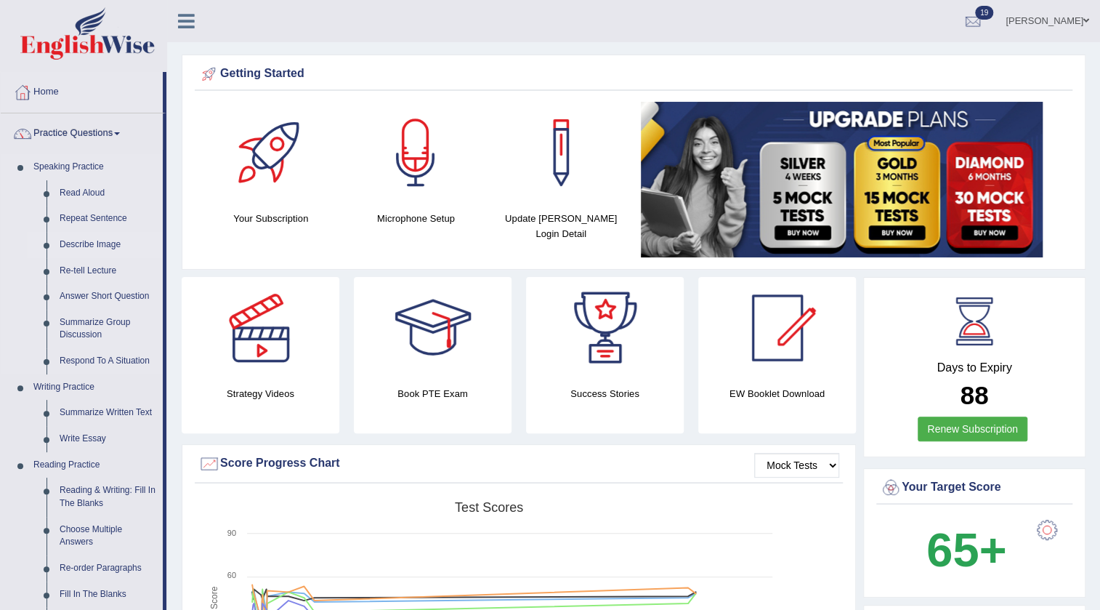
click at [85, 241] on link "Describe Image" at bounding box center [108, 245] width 110 height 26
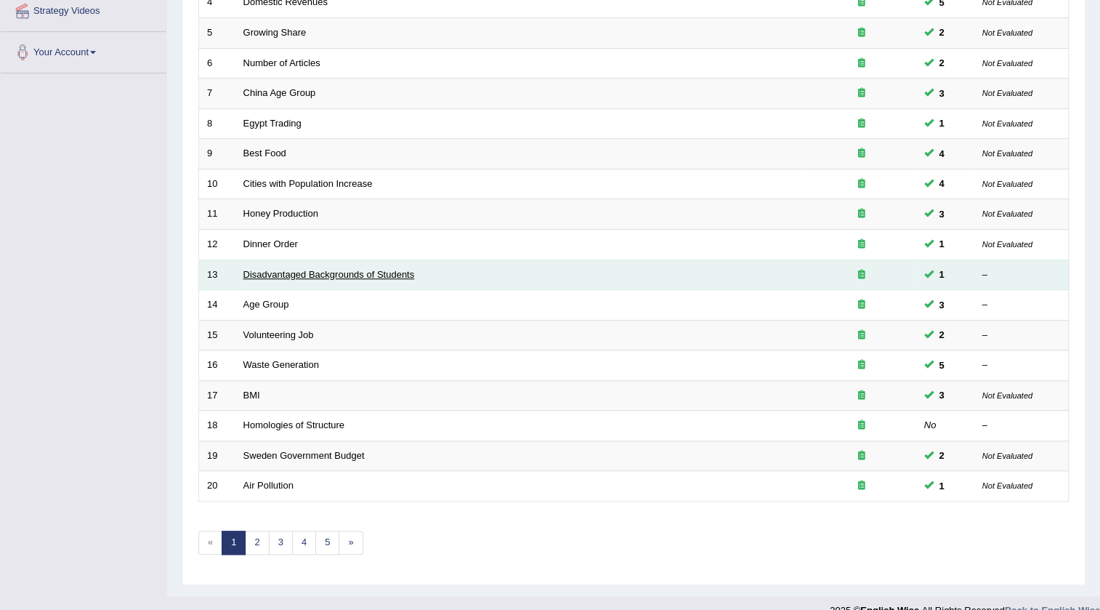
click at [262, 274] on link "Disadvantaged Backgrounds of Students" at bounding box center [328, 274] width 171 height 11
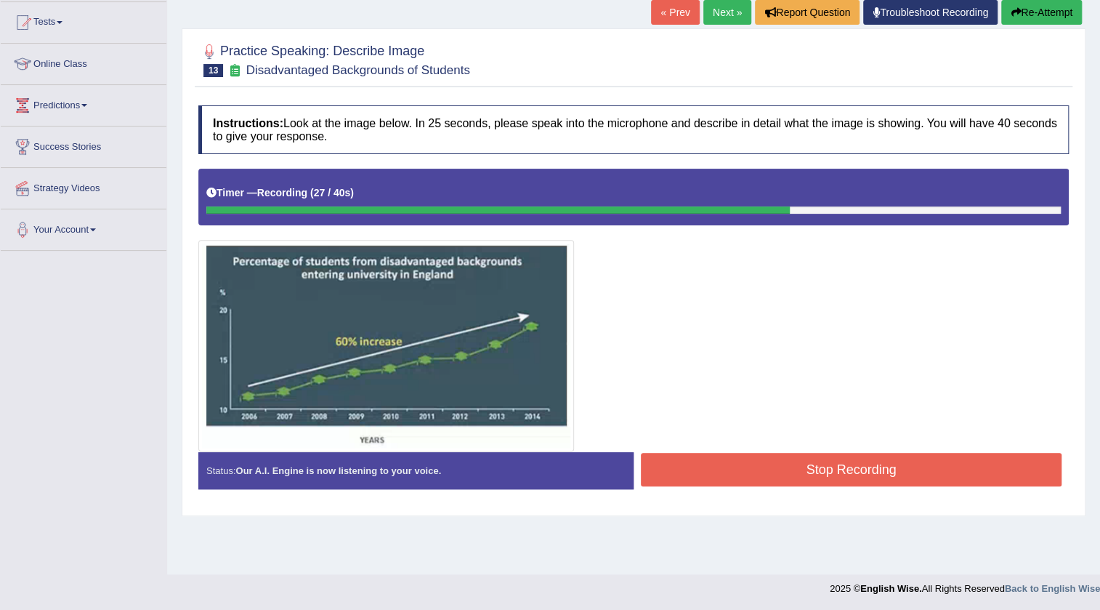
click at [688, 477] on button "Stop Recording" at bounding box center [851, 469] width 421 height 33
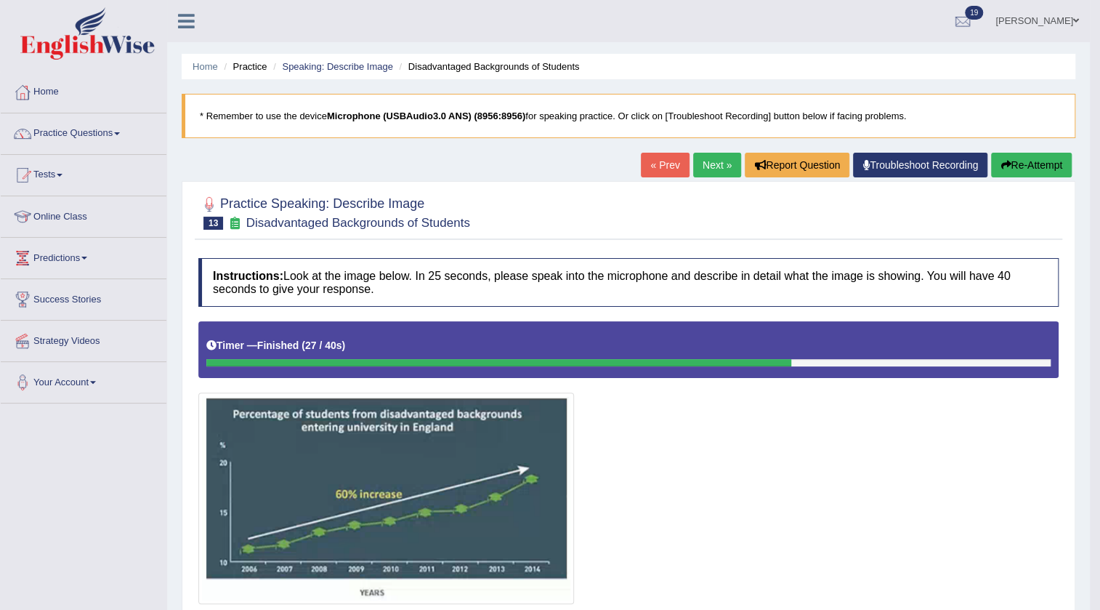
click at [726, 169] on link "Next »" at bounding box center [717, 165] width 48 height 25
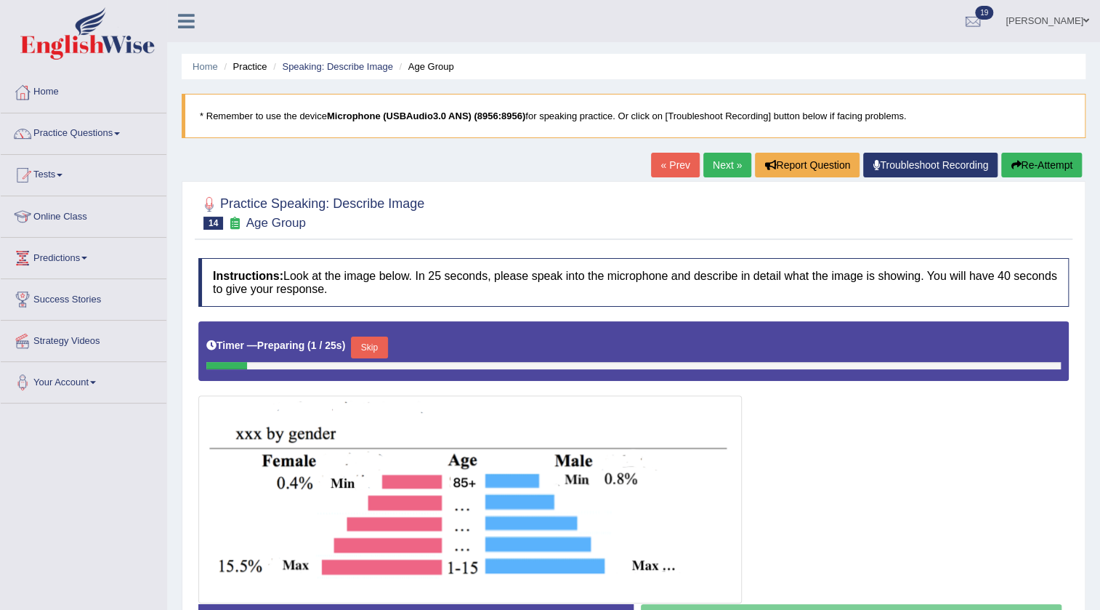
scroll to position [153, 0]
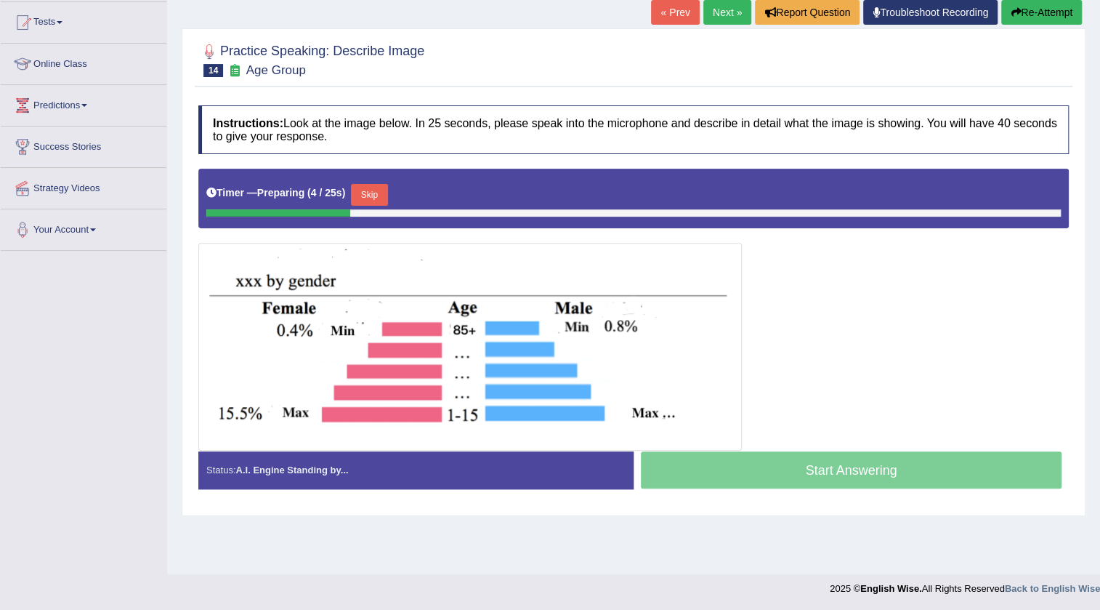
click at [374, 186] on button "Skip" at bounding box center [369, 195] width 36 height 22
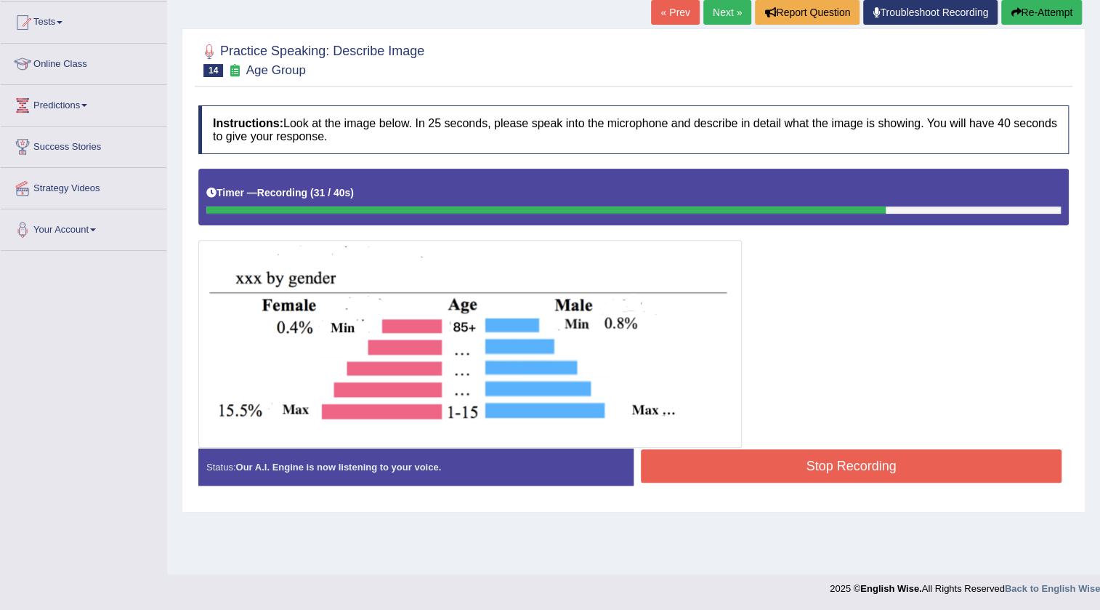
click at [756, 476] on button "Stop Recording" at bounding box center [851, 465] width 421 height 33
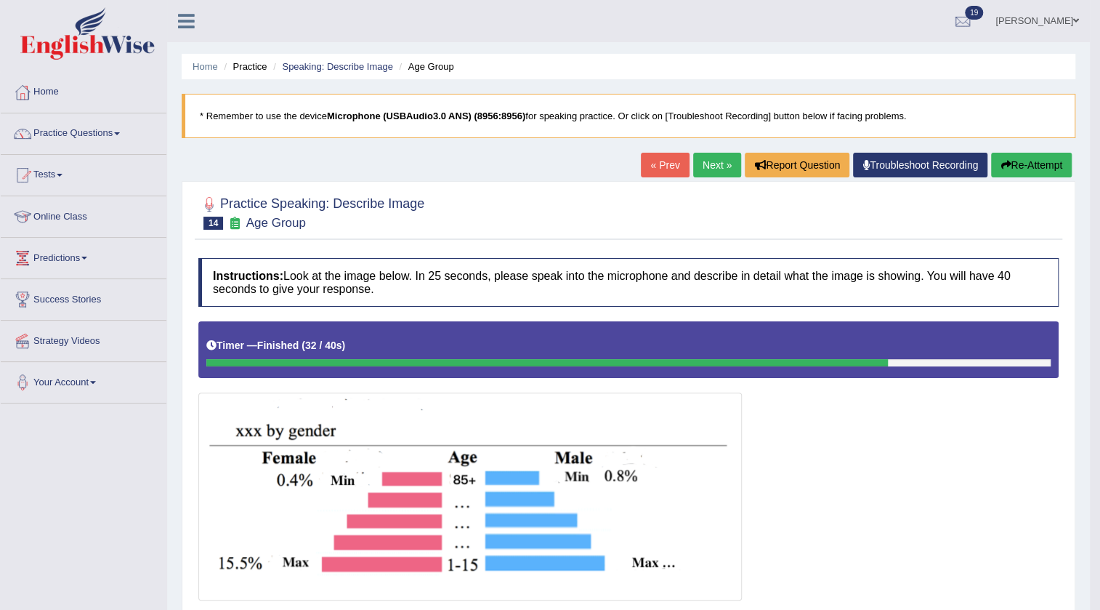
scroll to position [0, 0]
click at [1008, 171] on button "Re-Attempt" at bounding box center [1031, 165] width 81 height 25
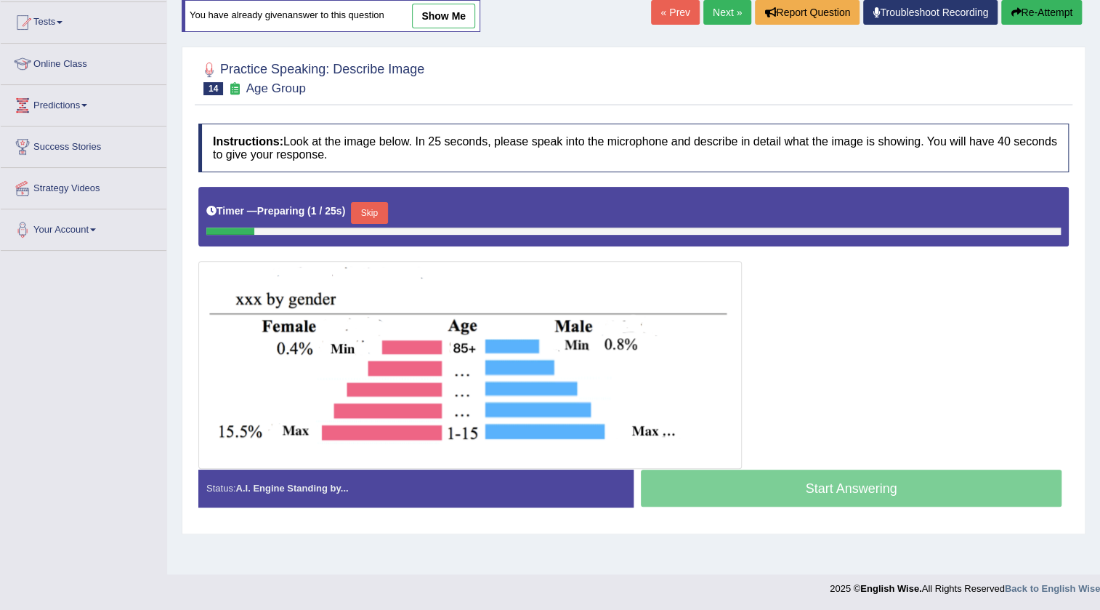
click at [378, 207] on button "Skip" at bounding box center [369, 213] width 36 height 22
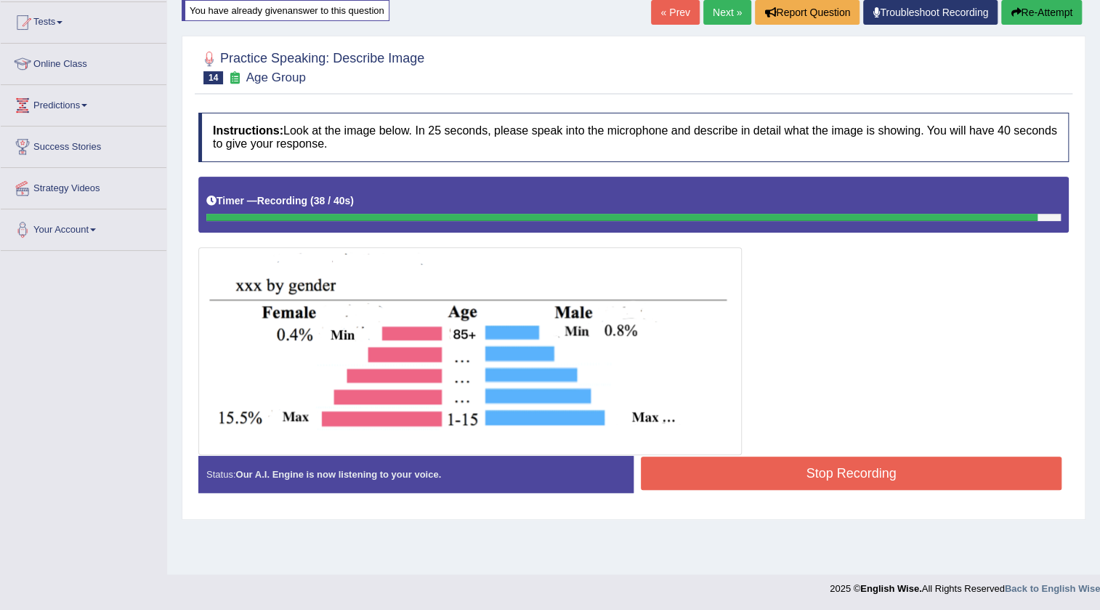
click at [863, 479] on button "Stop Recording" at bounding box center [851, 472] width 421 height 33
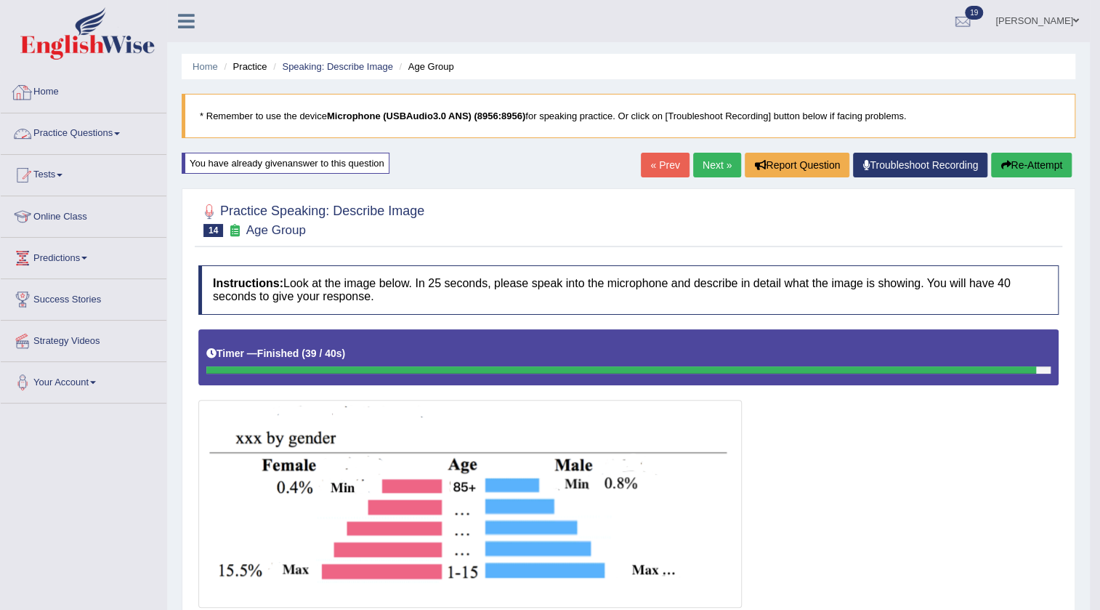
click at [102, 121] on link "Practice Questions" at bounding box center [84, 131] width 166 height 36
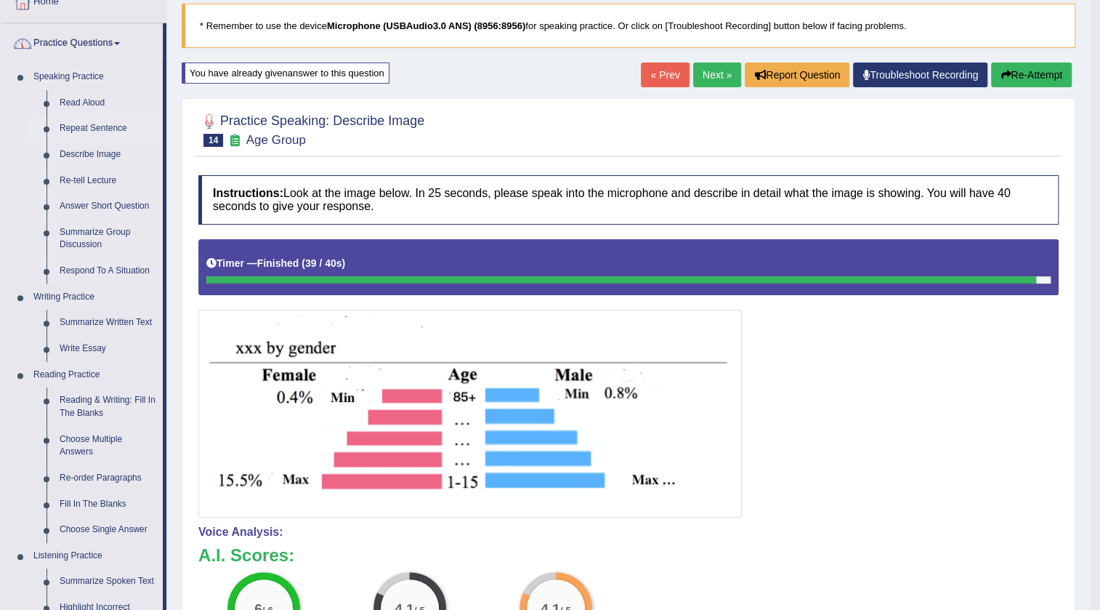
scroll to position [198, 0]
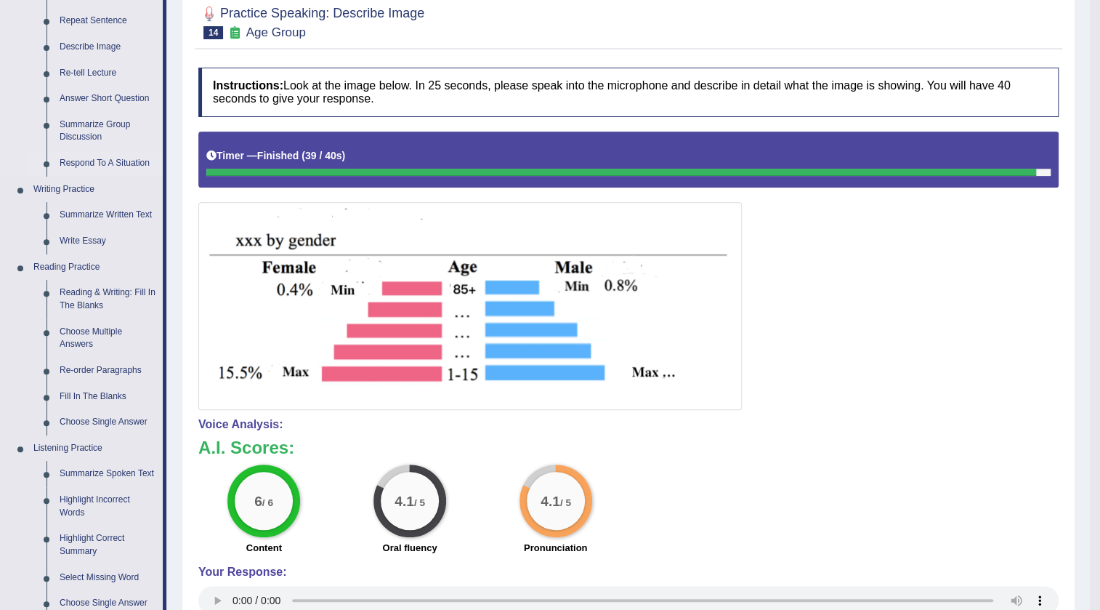
click at [94, 157] on link "Respond To A Situation" at bounding box center [108, 163] width 110 height 26
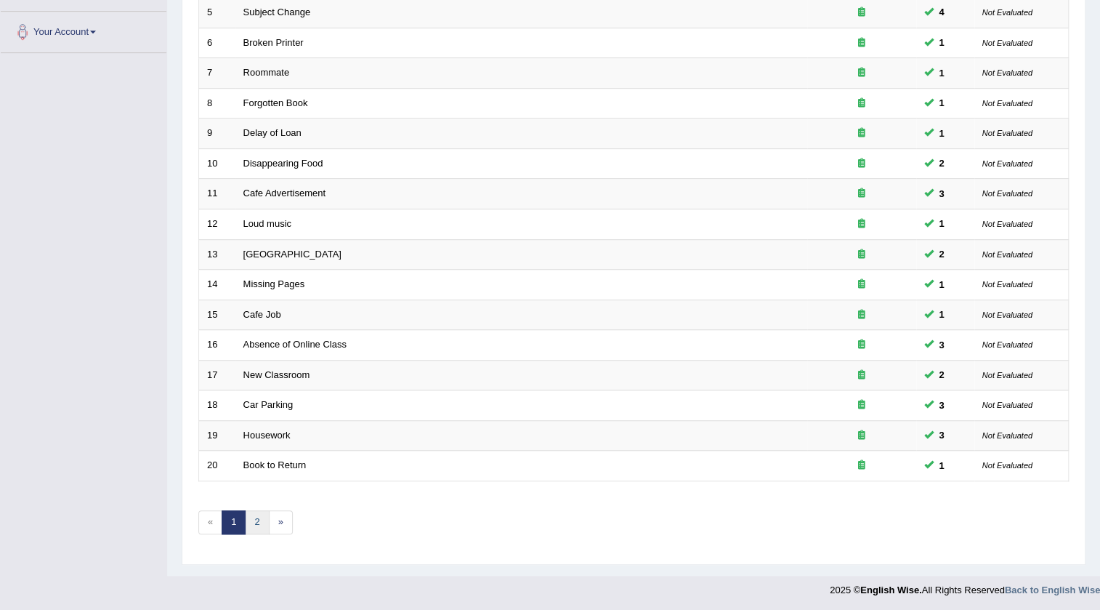
click at [260, 527] on link "2" at bounding box center [257, 522] width 24 height 24
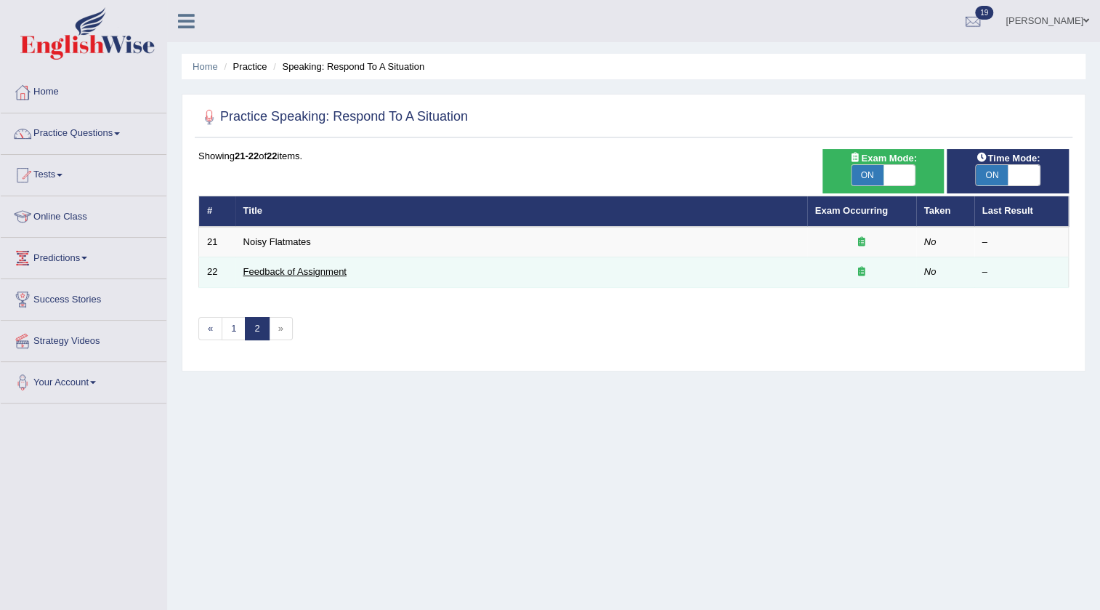
click at [286, 275] on link "Feedback of Assignment" at bounding box center [294, 271] width 103 height 11
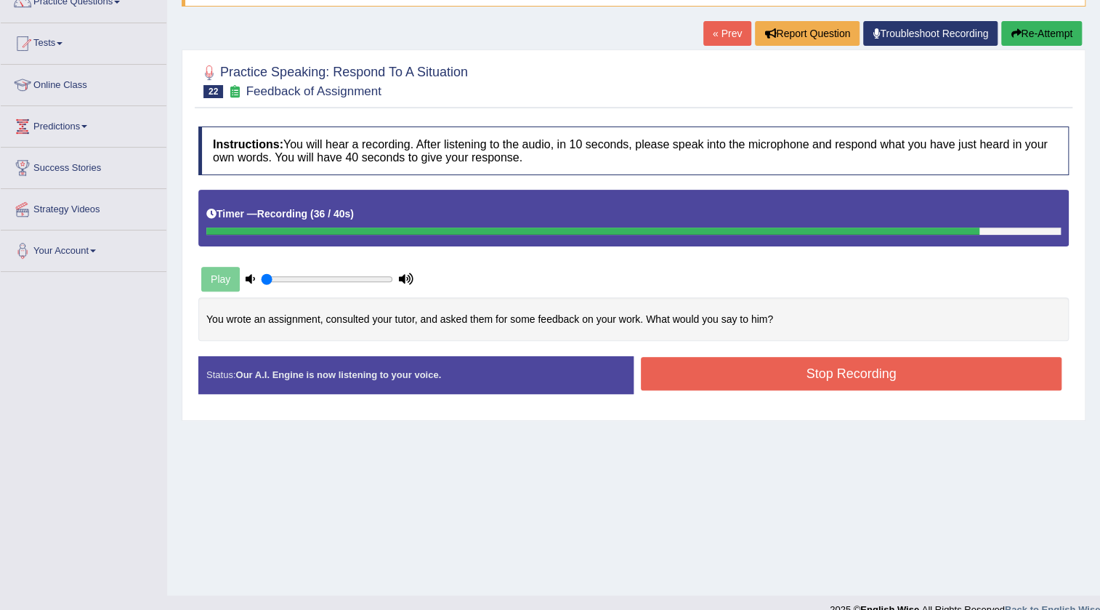
click at [821, 368] on button "Stop Recording" at bounding box center [851, 373] width 421 height 33
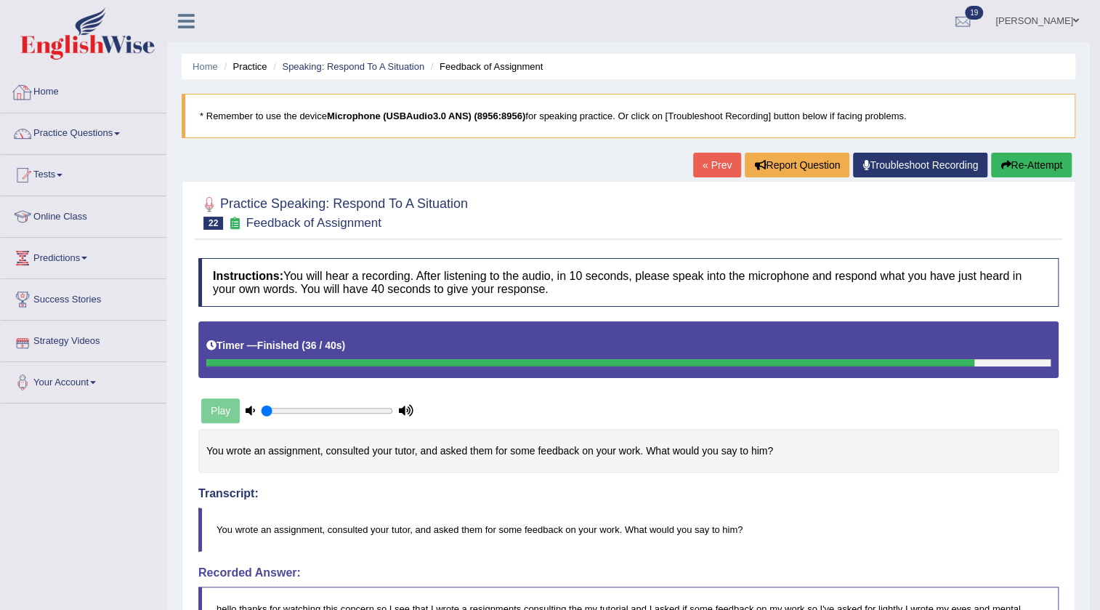
click at [41, 96] on link "Home" at bounding box center [84, 90] width 166 height 36
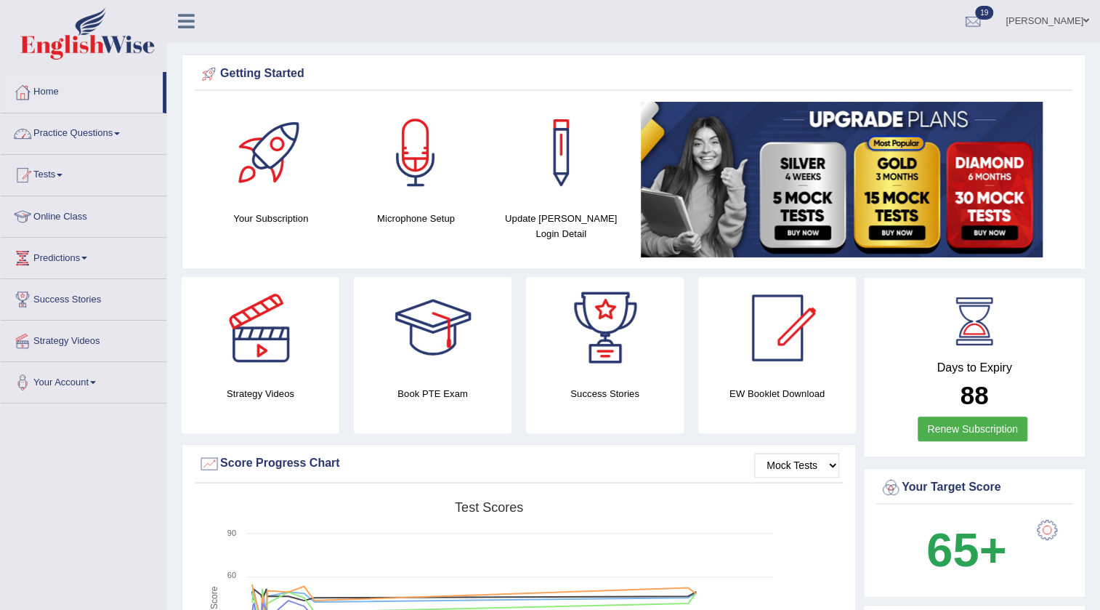
click at [62, 137] on link "Practice Questions" at bounding box center [84, 131] width 166 height 36
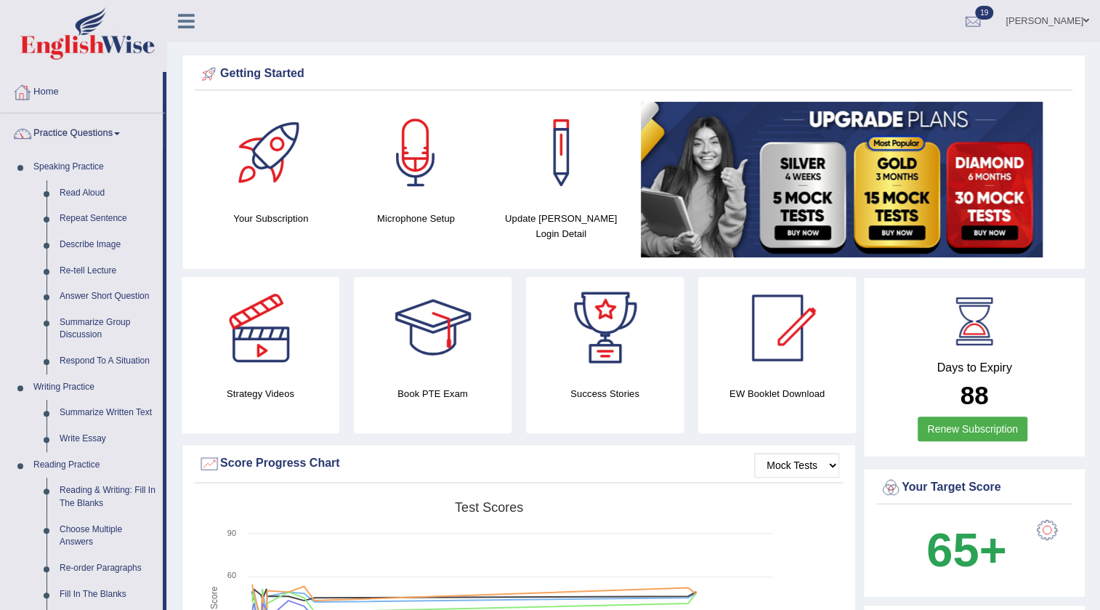
click at [52, 100] on link "Home" at bounding box center [82, 90] width 162 height 36
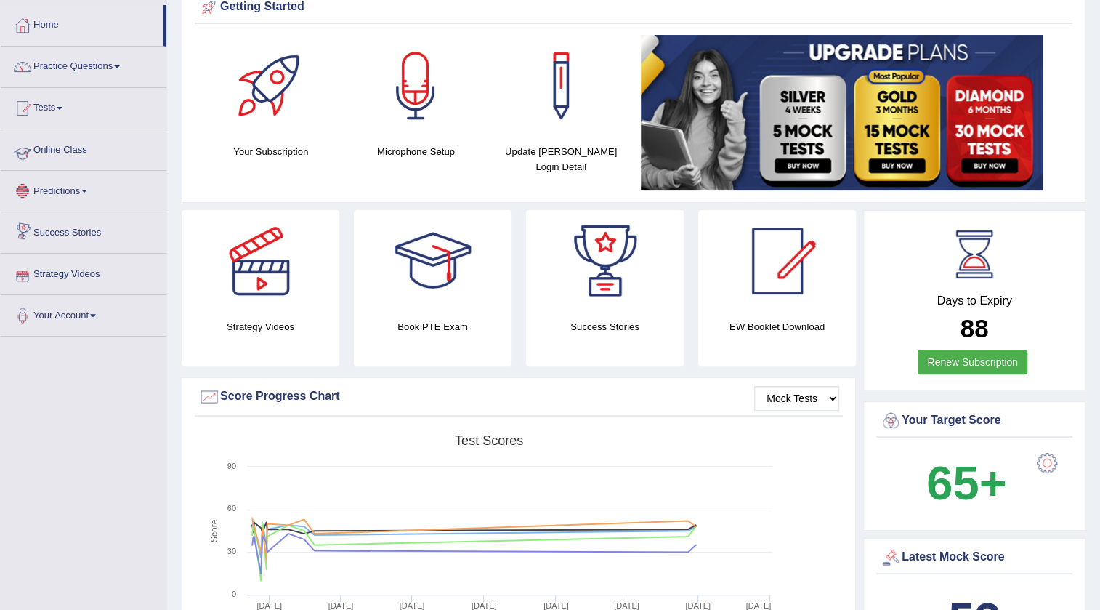
scroll to position [52, 0]
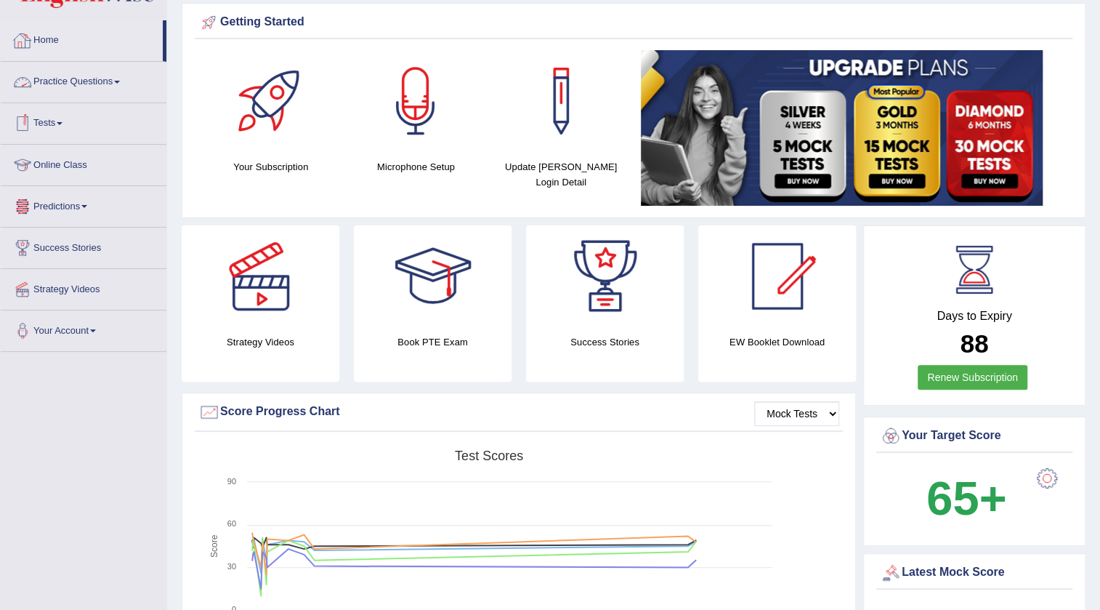
click at [57, 127] on link "Tests" at bounding box center [84, 121] width 166 height 36
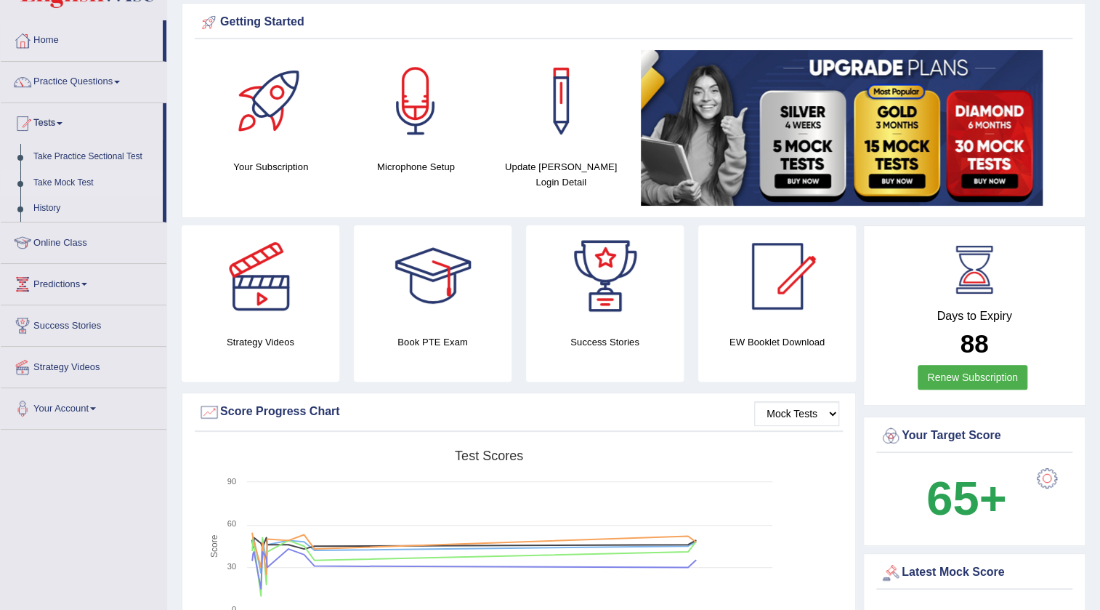
click at [90, 174] on link "Take Mock Test" at bounding box center [95, 183] width 136 height 26
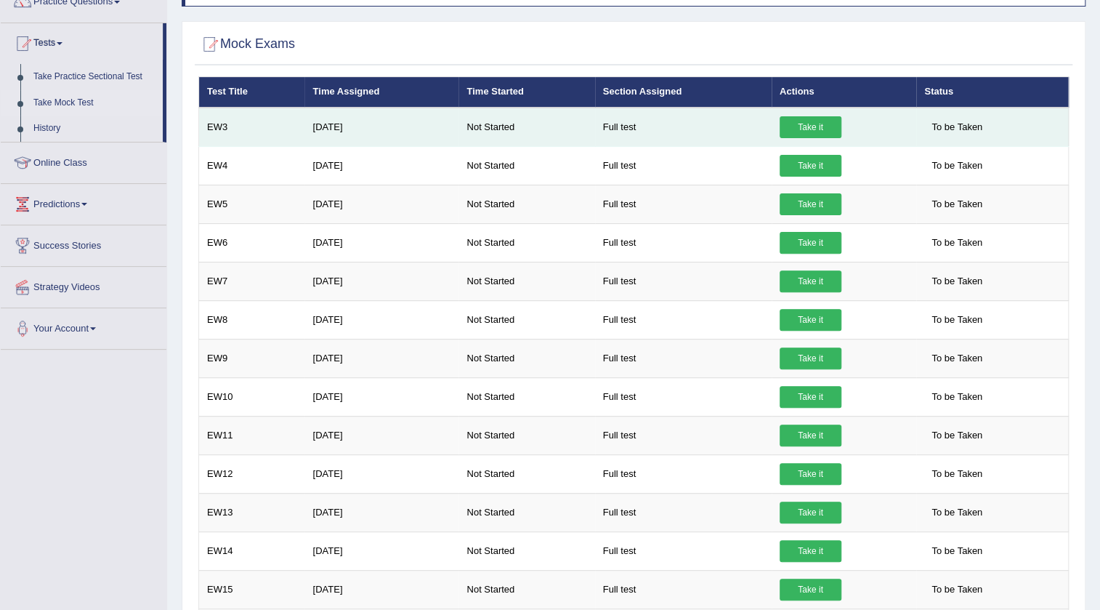
click at [795, 121] on link "Take it" at bounding box center [811, 127] width 62 height 22
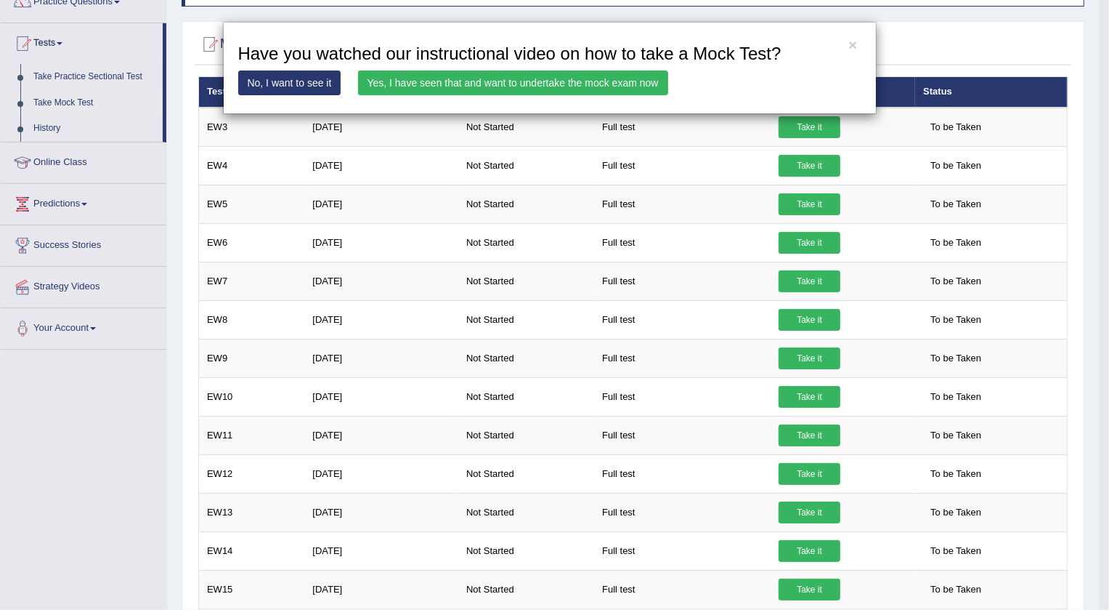
click at [506, 81] on link "Yes, I have seen that and want to undertake the mock exam now" at bounding box center [513, 82] width 310 height 25
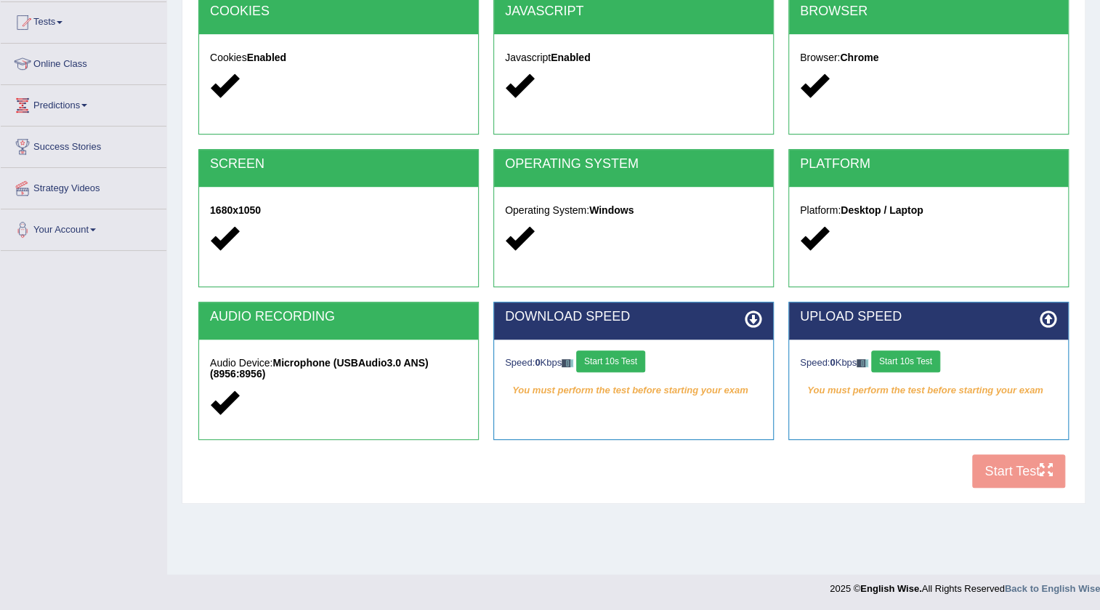
click at [591, 361] on button "Start 10s Test" at bounding box center [610, 361] width 69 height 22
click at [906, 361] on button "Start 10s Test" at bounding box center [905, 361] width 69 height 22
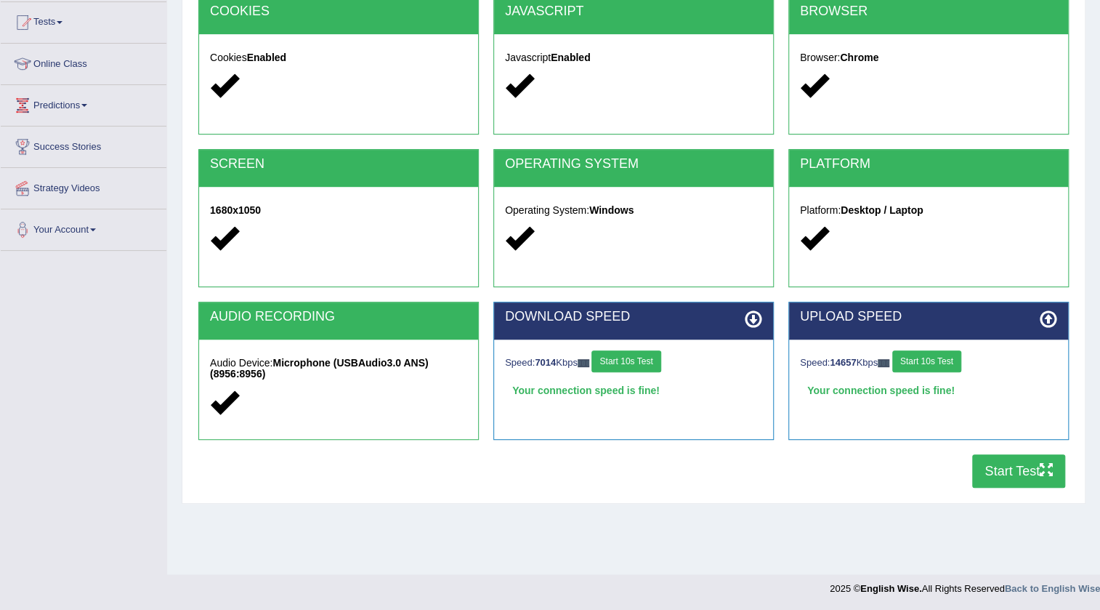
click at [1022, 473] on button "Start Test" at bounding box center [1018, 470] width 93 height 33
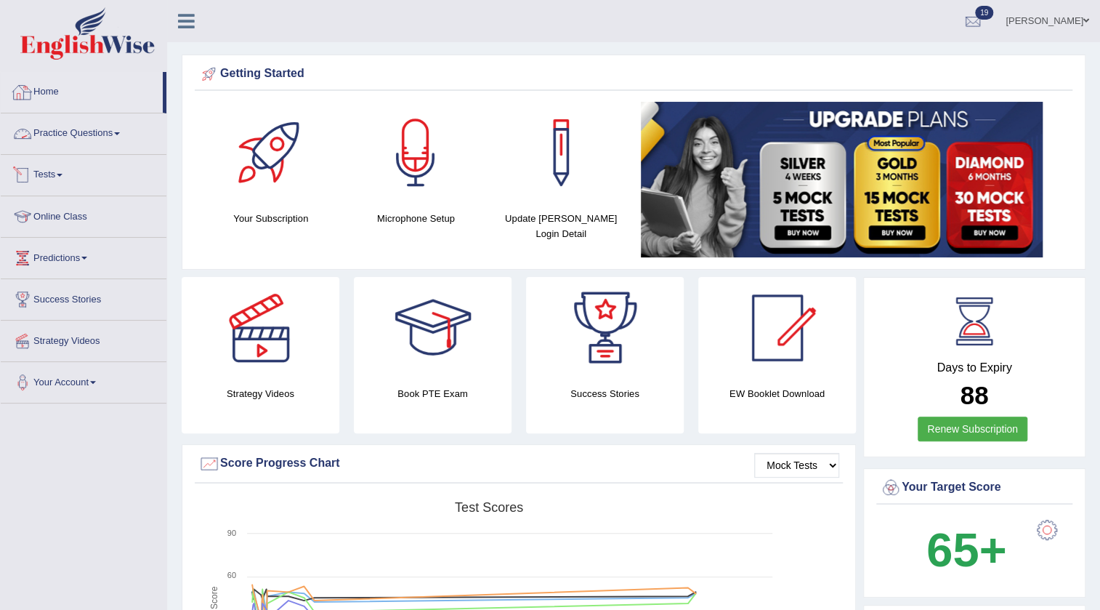
click at [52, 86] on link "Home" at bounding box center [82, 90] width 162 height 36
